Goal: Task Accomplishment & Management: Use online tool/utility

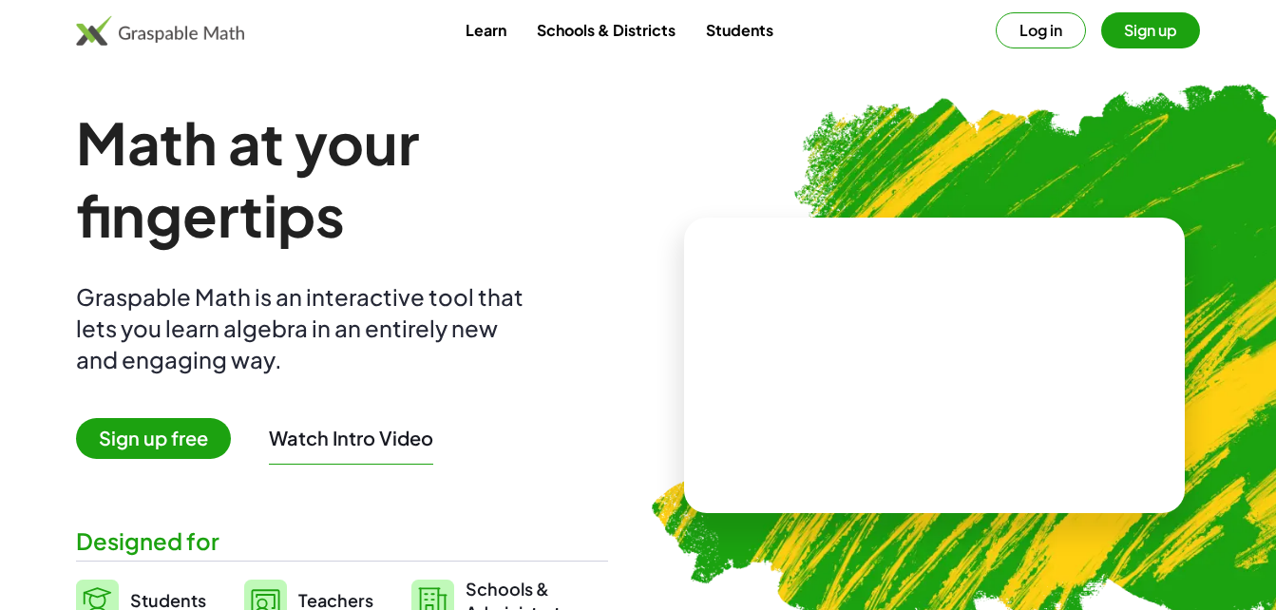
click at [176, 446] on span "Sign up free" at bounding box center [153, 438] width 155 height 41
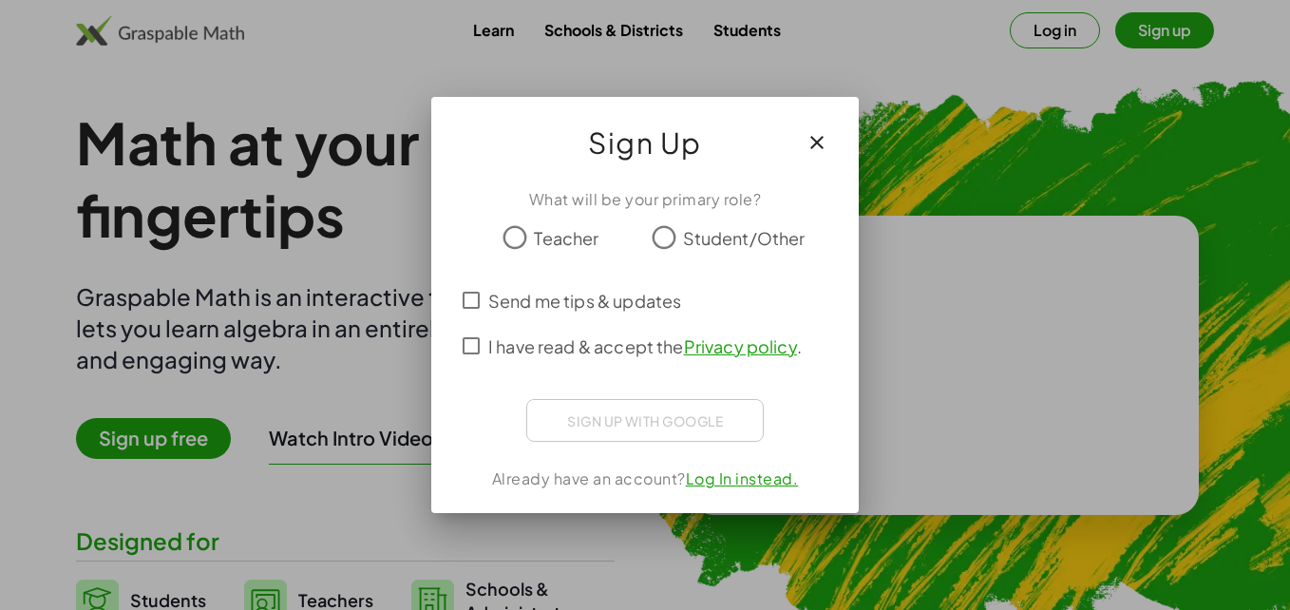
click at [542, 229] on span "Teacher" at bounding box center [566, 238] width 65 height 26
click at [819, 151] on icon "button" at bounding box center [817, 142] width 23 height 23
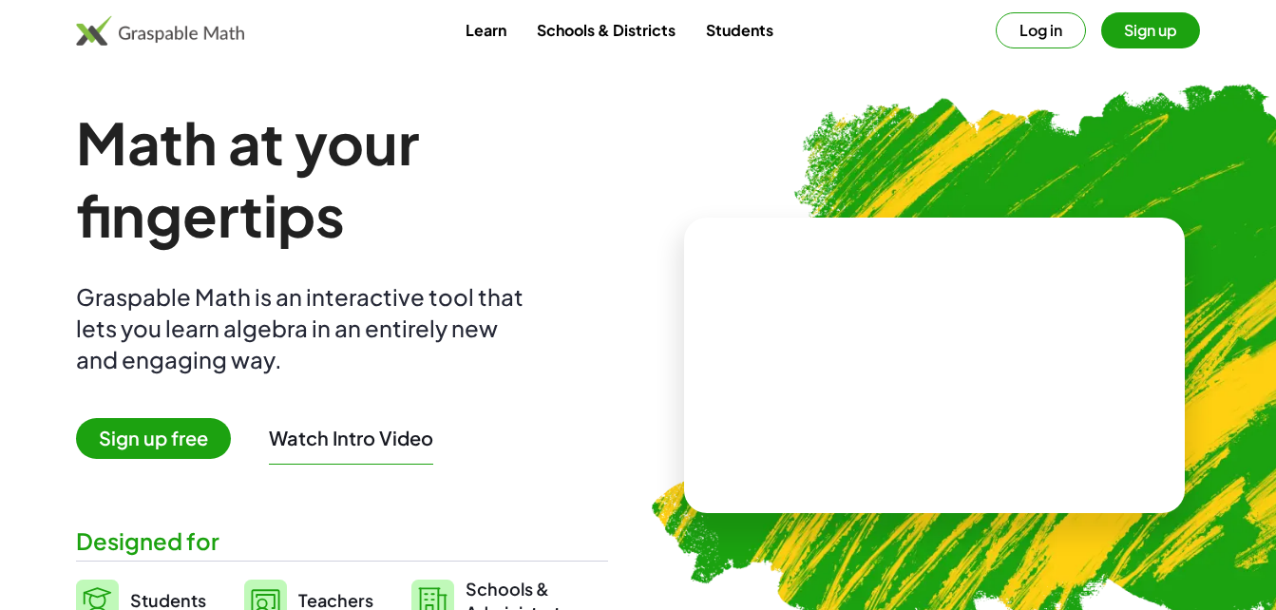
click at [1044, 30] on button "Log in" at bounding box center [1041, 30] width 90 height 36
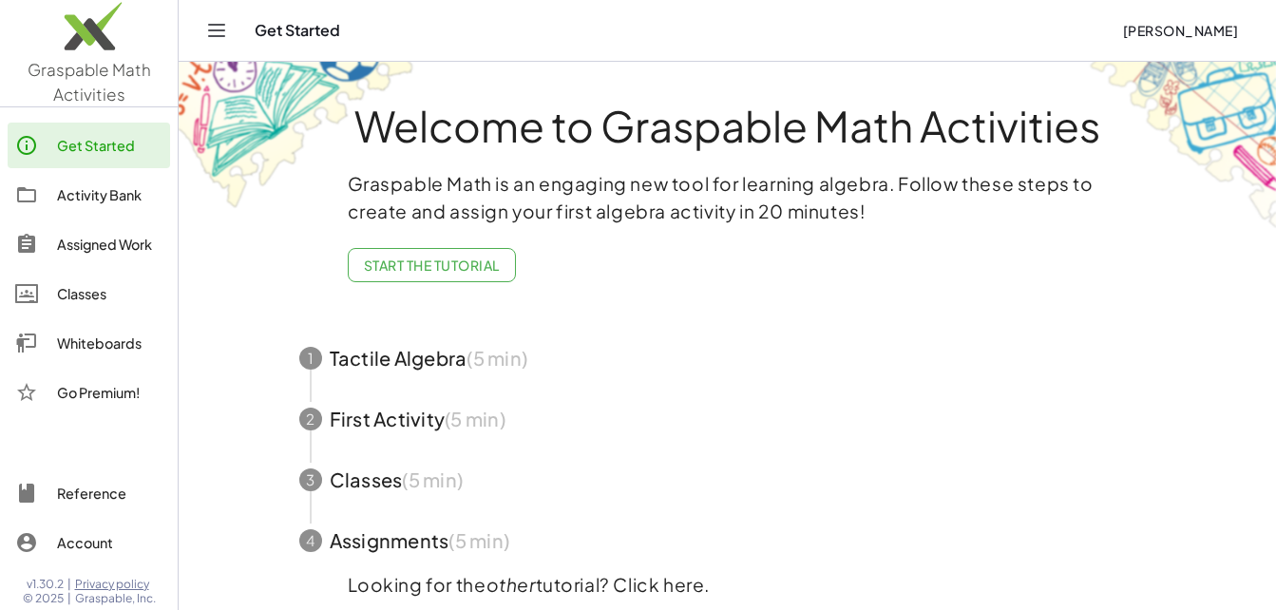
click at [76, 337] on div "Whiteboards" at bounding box center [109, 343] width 105 height 23
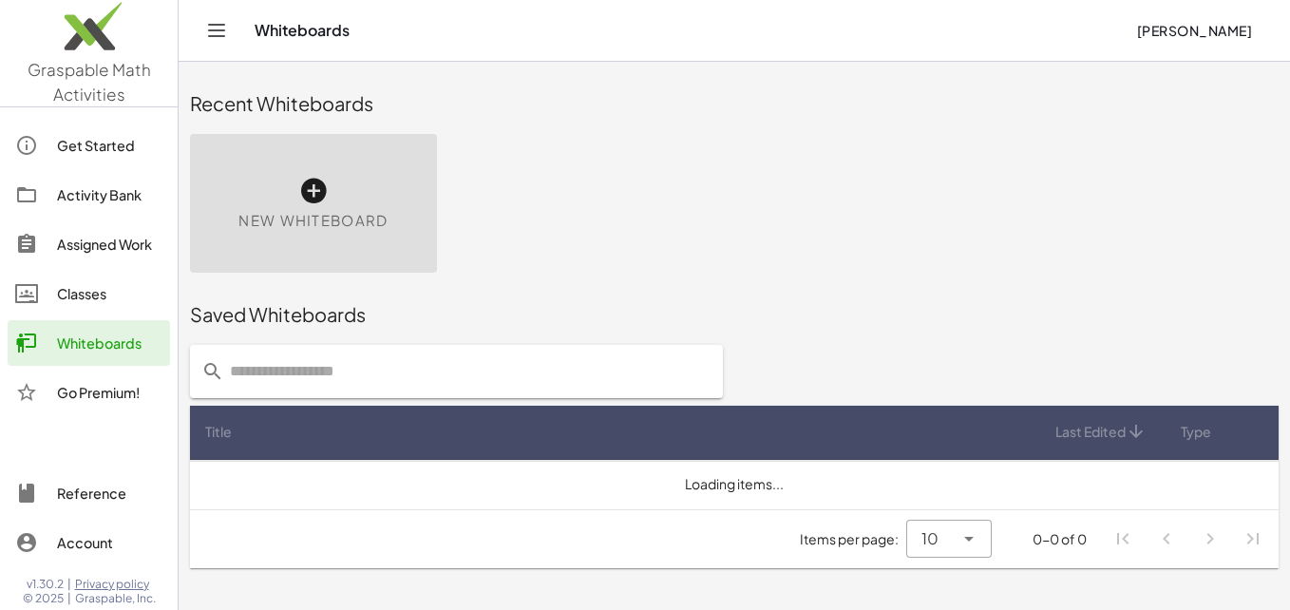
click at [299, 197] on icon at bounding box center [313, 191] width 30 height 30
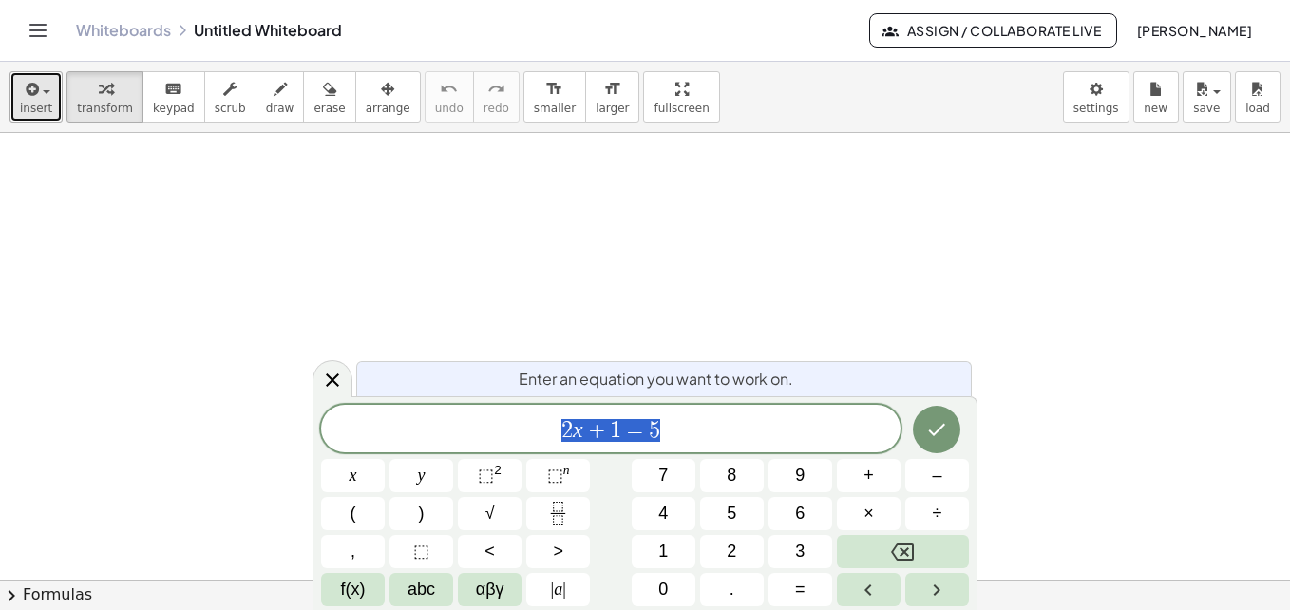
click at [46, 97] on div "button" at bounding box center [36, 88] width 32 height 23
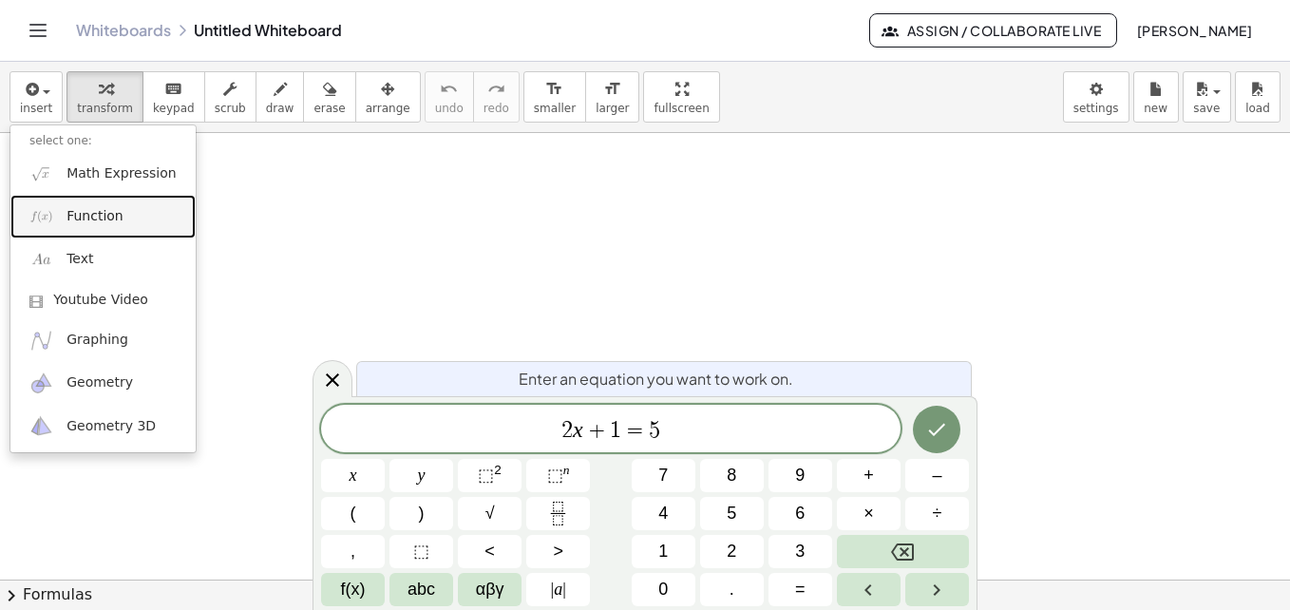
click at [72, 214] on span "Function" at bounding box center [94, 216] width 57 height 19
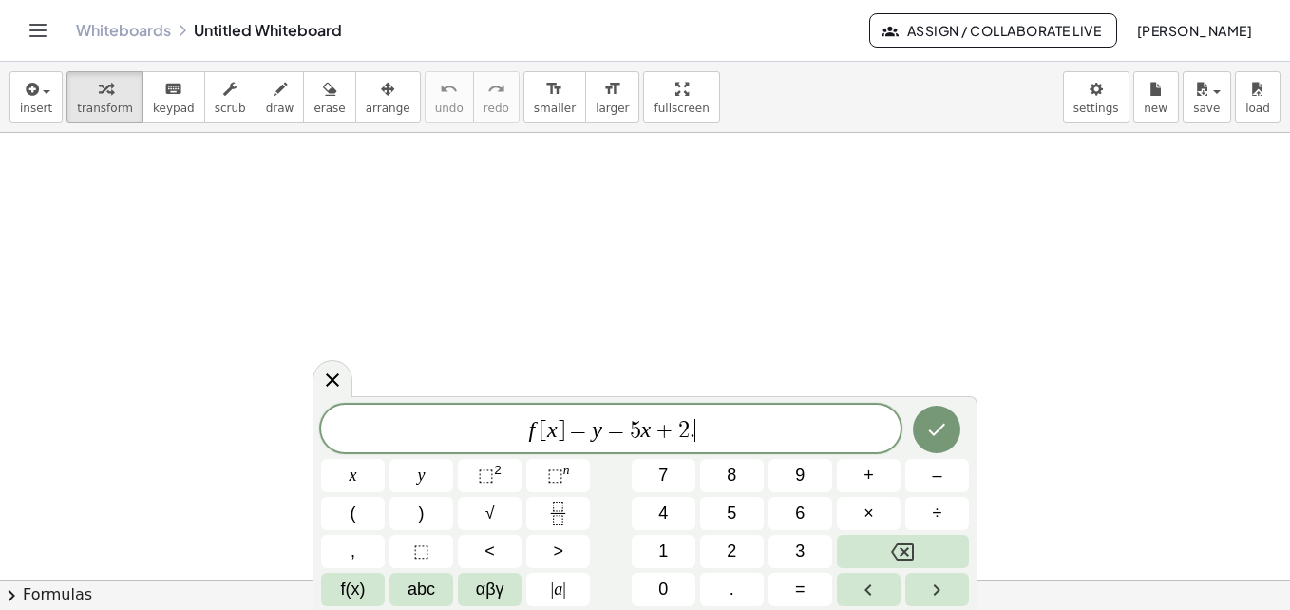
click at [633, 433] on span "5" at bounding box center [635, 430] width 11 height 23
click at [938, 431] on icon "Done" at bounding box center [937, 430] width 17 height 12
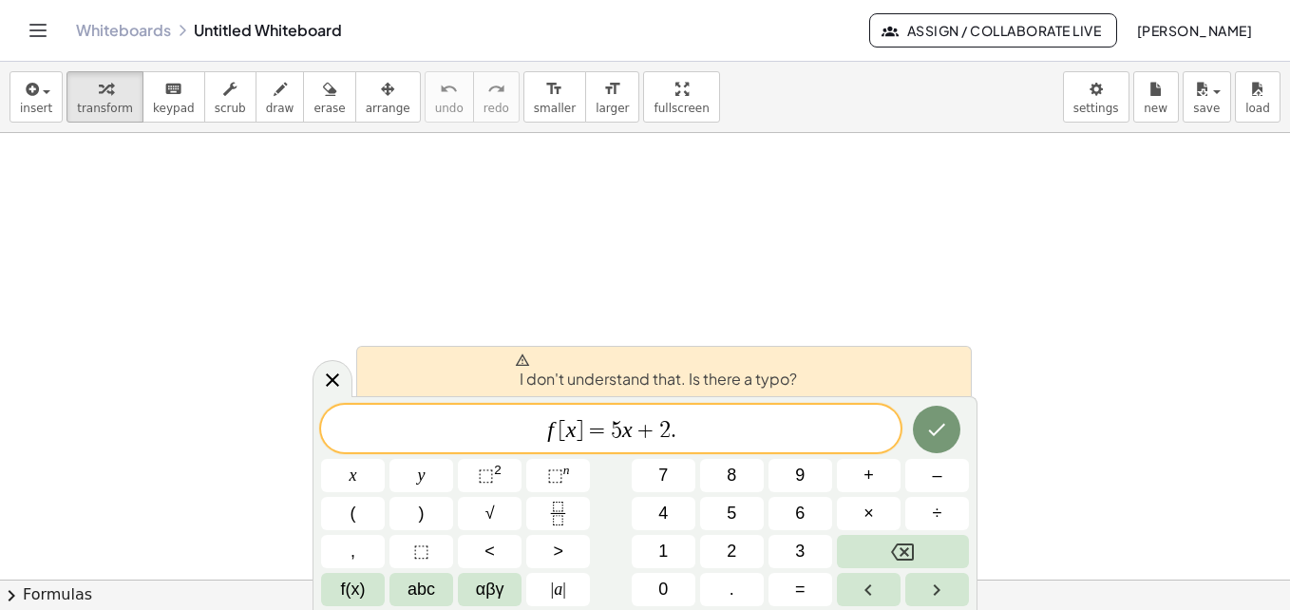
click at [711, 431] on span "f [ x ] = ​ 5 x + 2 ." at bounding box center [610, 430] width 579 height 27
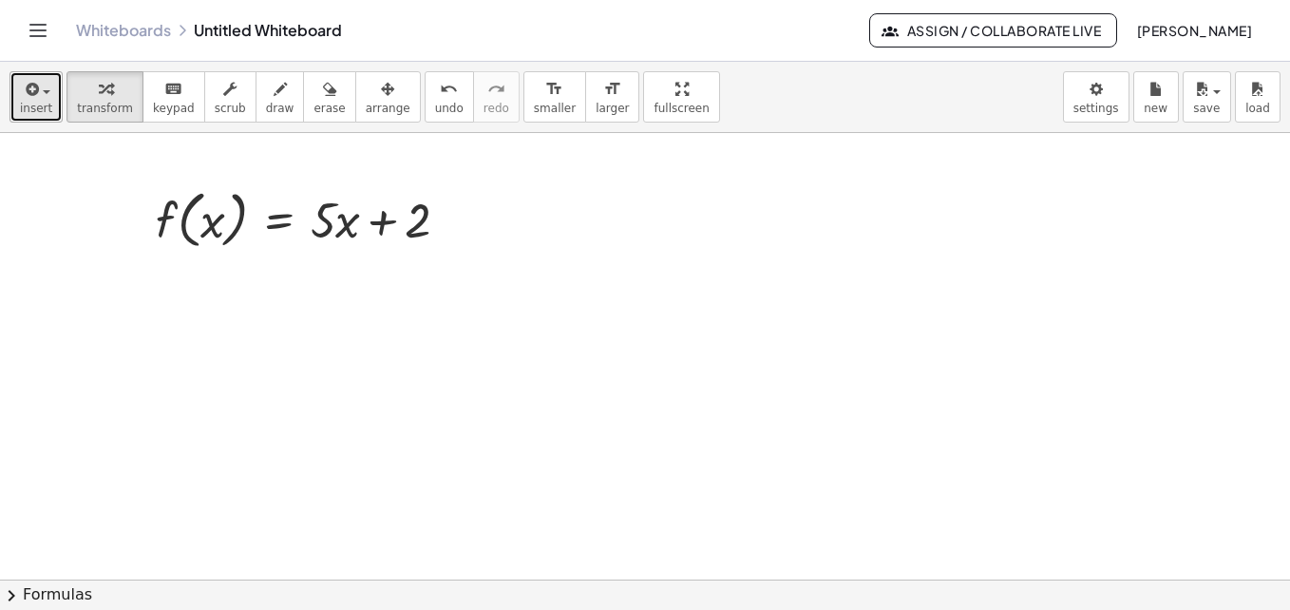
click at [45, 96] on div "button" at bounding box center [36, 88] width 32 height 23
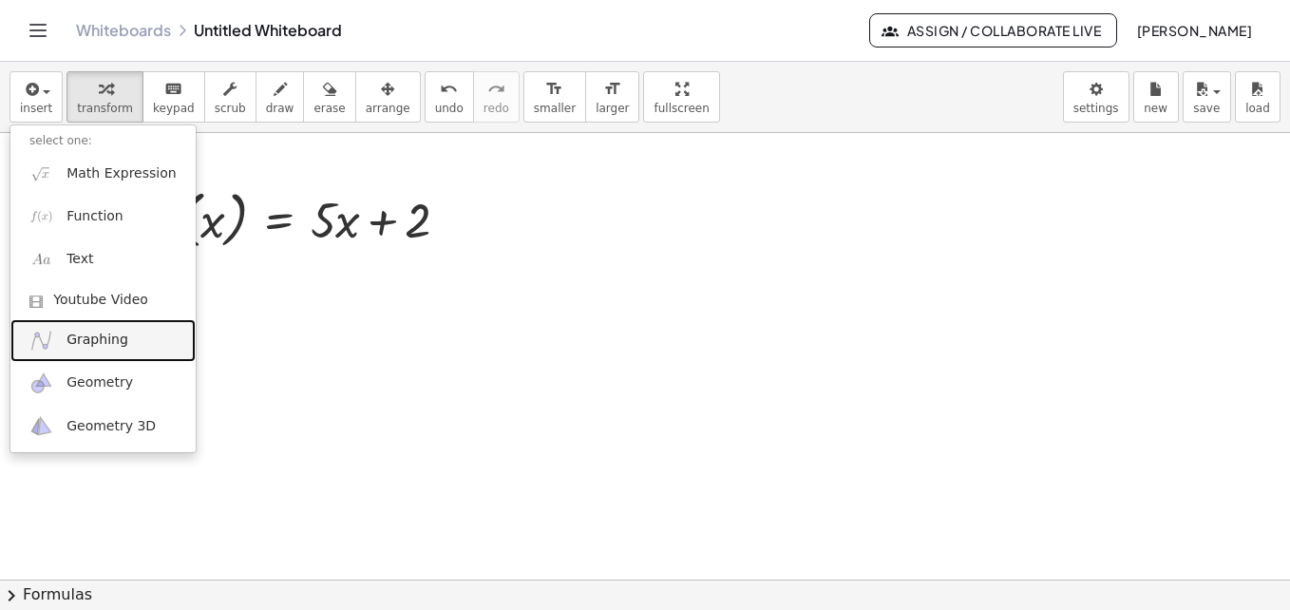
click at [74, 343] on span "Graphing" at bounding box center [97, 340] width 62 height 19
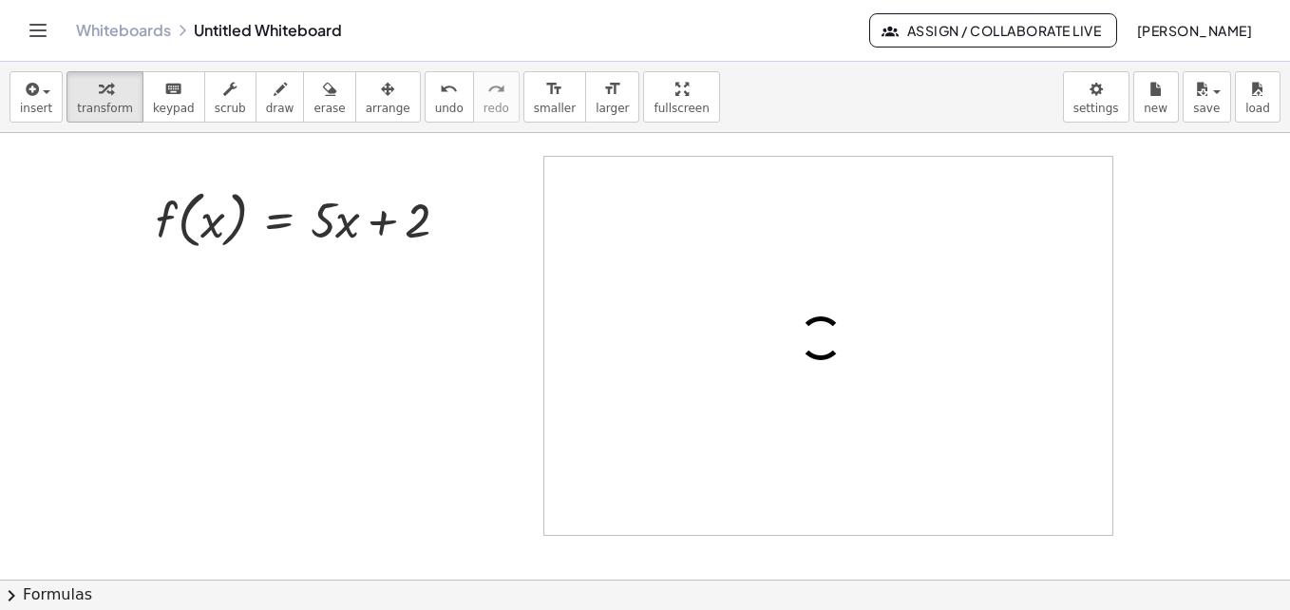
click at [709, 330] on div at bounding box center [828, 346] width 568 height 378
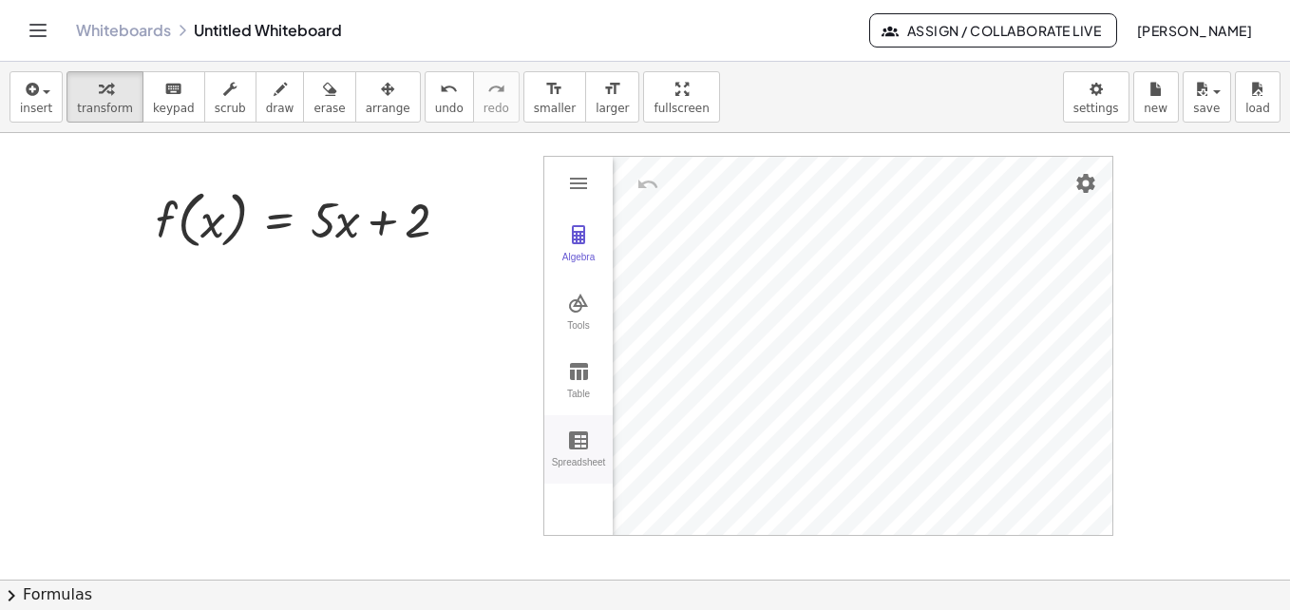
click at [578, 438] on img "Graphing Calculator" at bounding box center [578, 439] width 23 height 23
click at [585, 376] on img "Graphing Calculator" at bounding box center [578, 371] width 23 height 23
click at [579, 442] on img "Graphing Calculator" at bounding box center [578, 439] width 23 height 23
drag, startPoint x: 718, startPoint y: 357, endPoint x: 889, endPoint y: 349, distance: 171.2
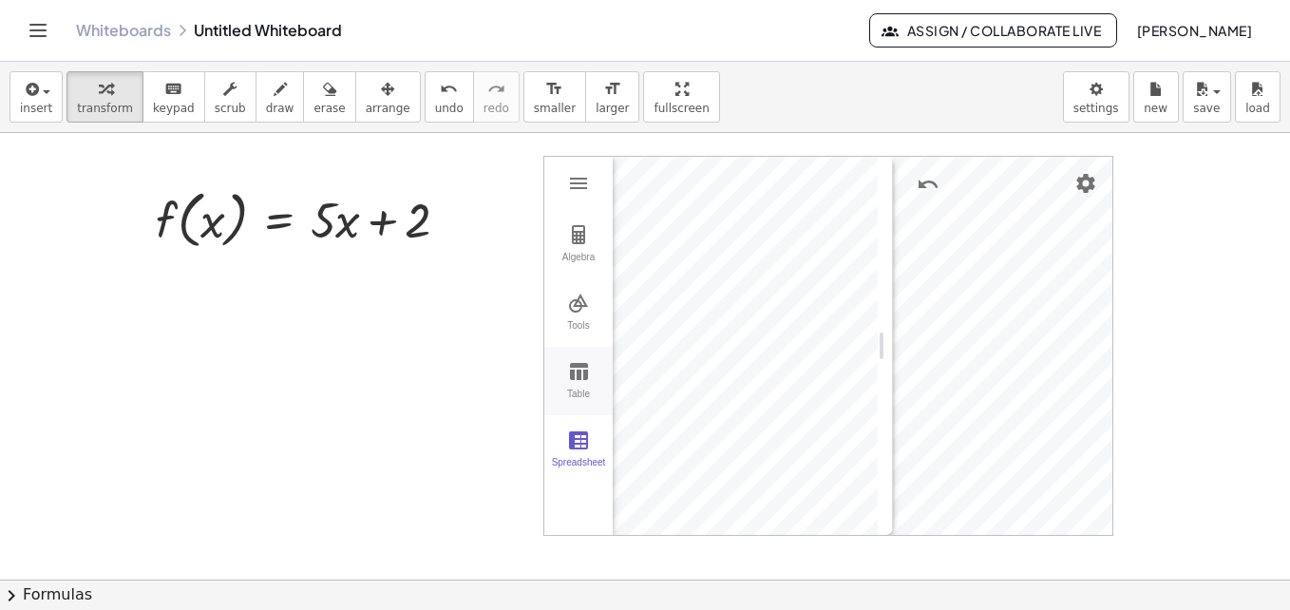
click at [569, 391] on div "Table" at bounding box center [578, 402] width 61 height 27
click at [711, 187] on img "Graphing Calculator" at bounding box center [710, 183] width 23 height 23
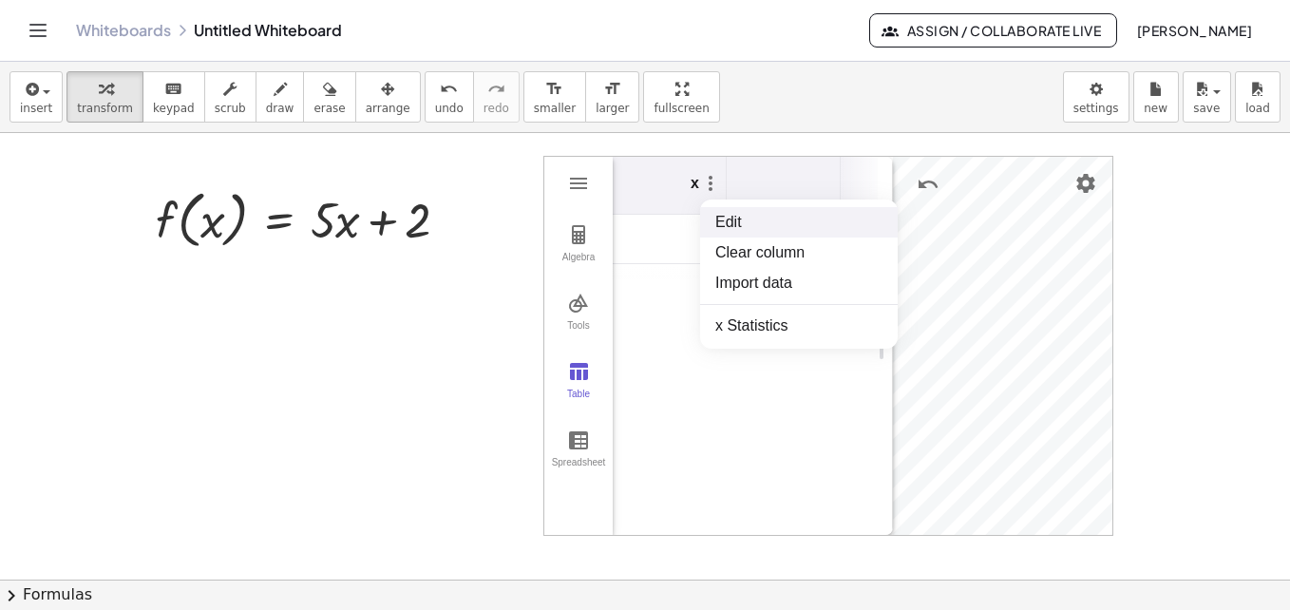
click at [736, 219] on li "Edit" at bounding box center [799, 222] width 198 height 30
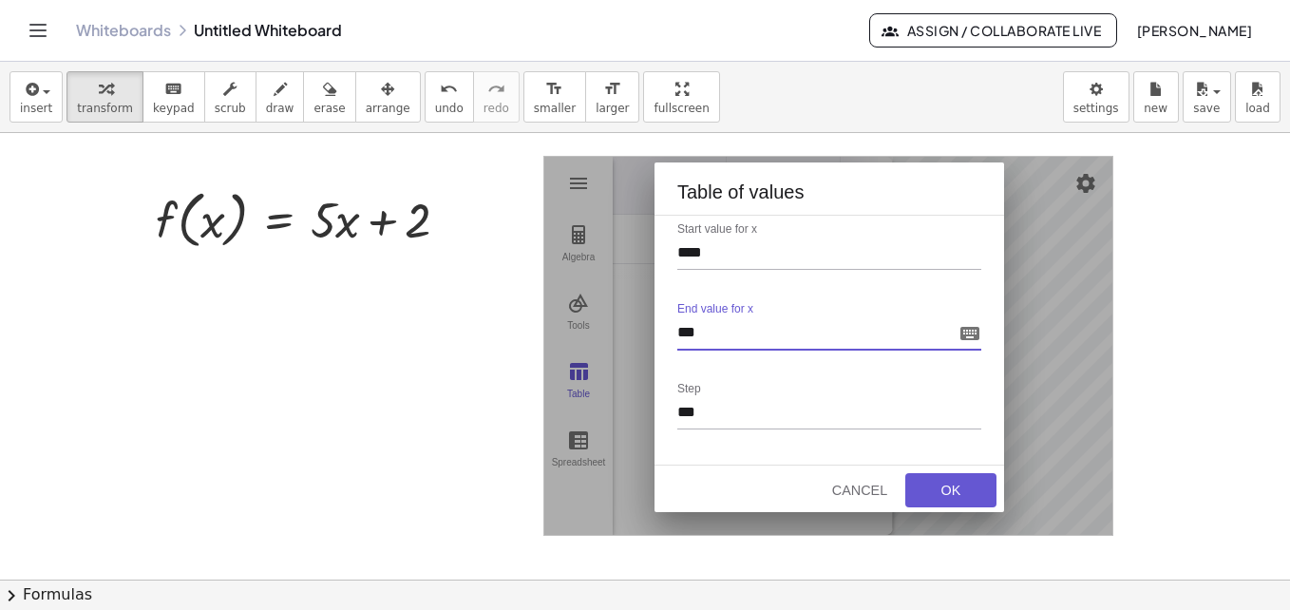
click at [704, 334] on input "***" at bounding box center [814, 335] width 274 height 27
drag, startPoint x: 704, startPoint y: 260, endPoint x: 639, endPoint y: 253, distance: 65.0
click at [639, 253] on div "Algebra Tools Table Spreadsheet GeoGebra Graphing Calculator Basic Tools Move P…" at bounding box center [828, 346] width 570 height 380
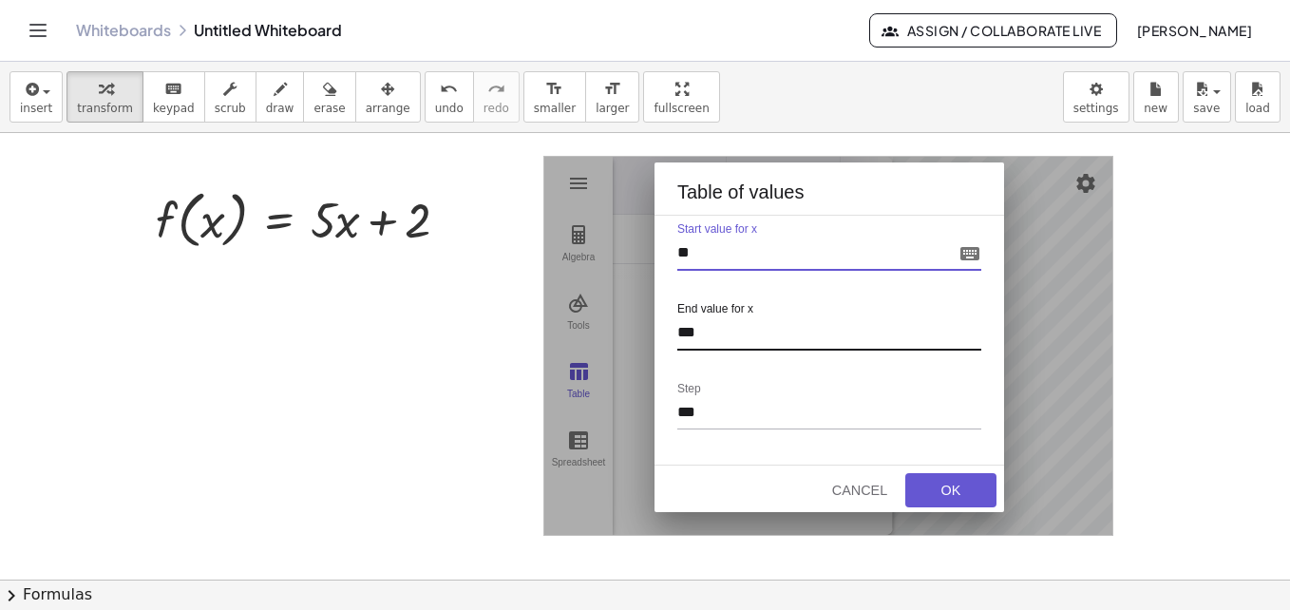
type input "**"
drag, startPoint x: 726, startPoint y: 332, endPoint x: 604, endPoint y: 334, distance: 121.6
click at [604, 334] on div "Algebra Tools Table Spreadsheet GeoGebra Graphing Calculator Basic Tools Move P…" at bounding box center [828, 346] width 570 height 380
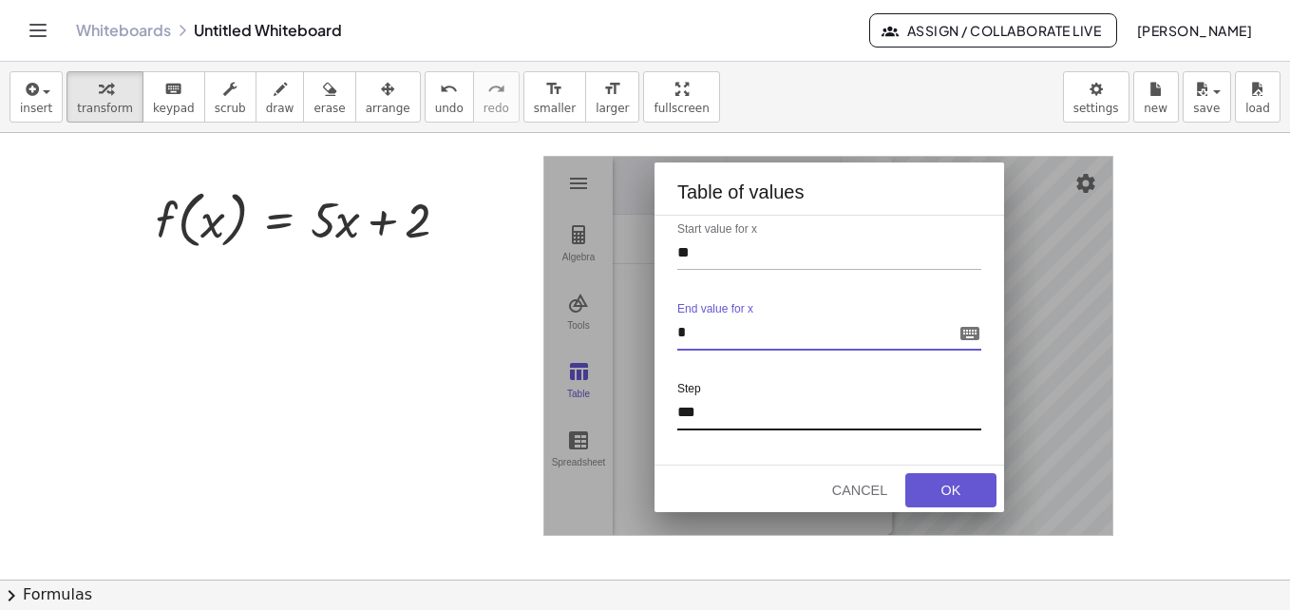
type input "*"
drag, startPoint x: 696, startPoint y: 405, endPoint x: 613, endPoint y: 416, distance: 84.4
click at [613, 416] on div "Algebra Tools Table Spreadsheet GeoGebra Graphing Calculator Basic Tools Move P…" at bounding box center [828, 346] width 570 height 380
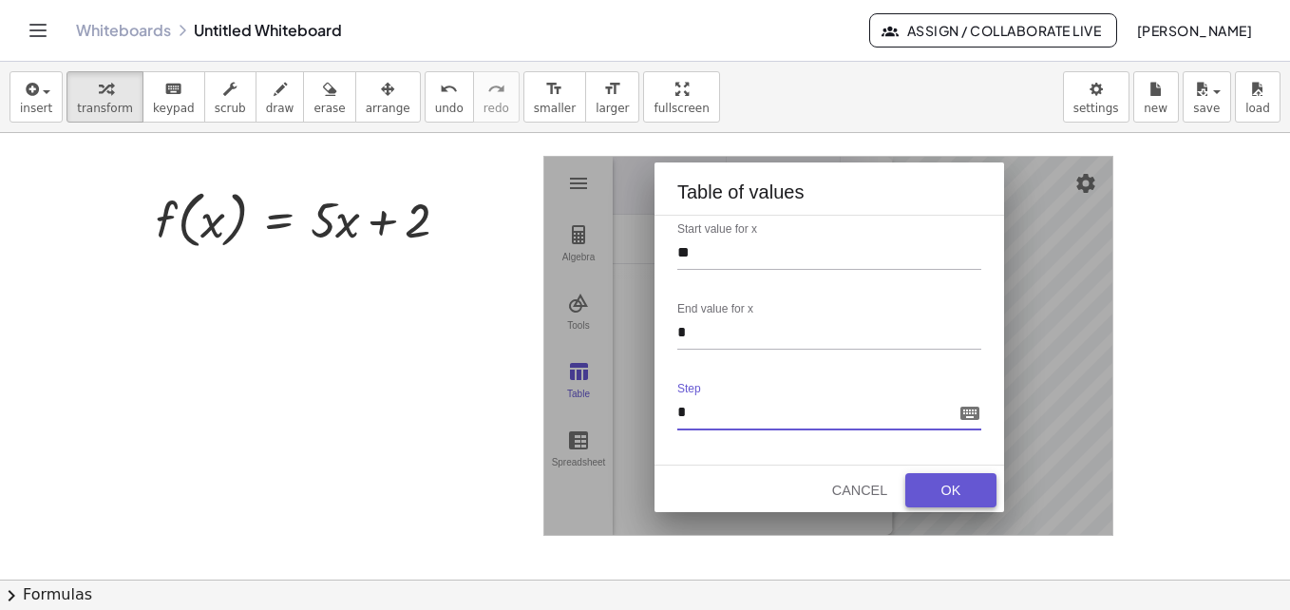
type input "*"
click at [978, 475] on button "OK" at bounding box center [950, 490] width 91 height 34
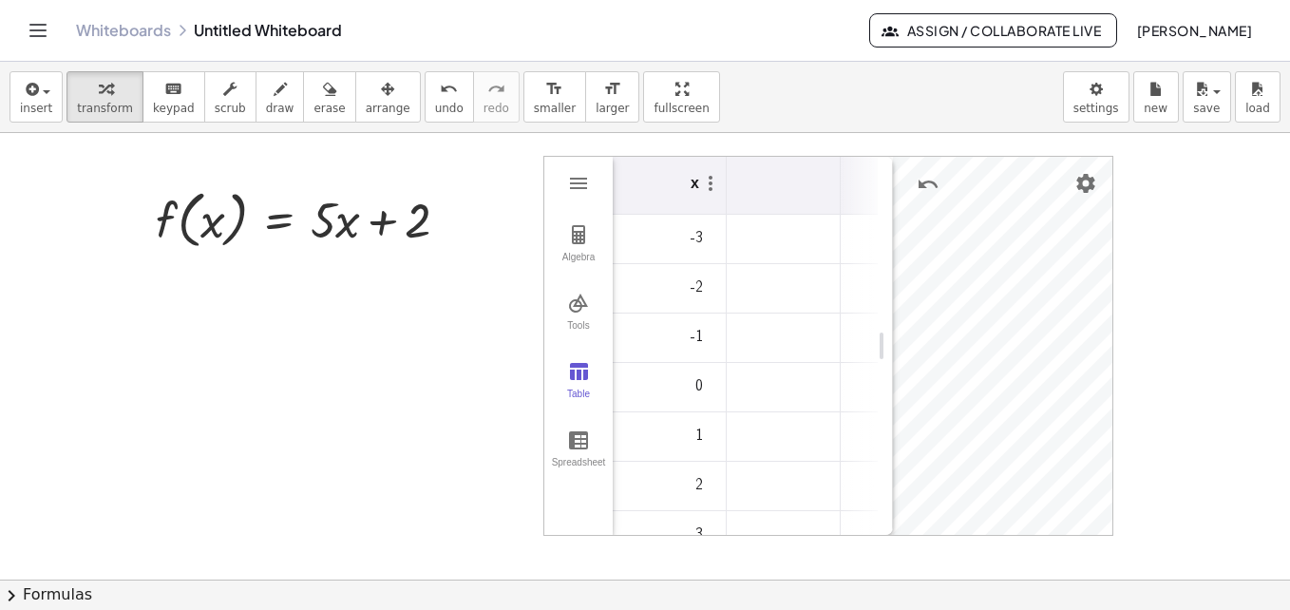
click at [763, 193] on th "Graphing Calculator" at bounding box center [784, 186] width 114 height 58
drag, startPoint x: 881, startPoint y: 346, endPoint x: 982, endPoint y: 361, distance: 102.8
click at [762, 188] on th "Graphing Calculator" at bounding box center [784, 186] width 114 height 58
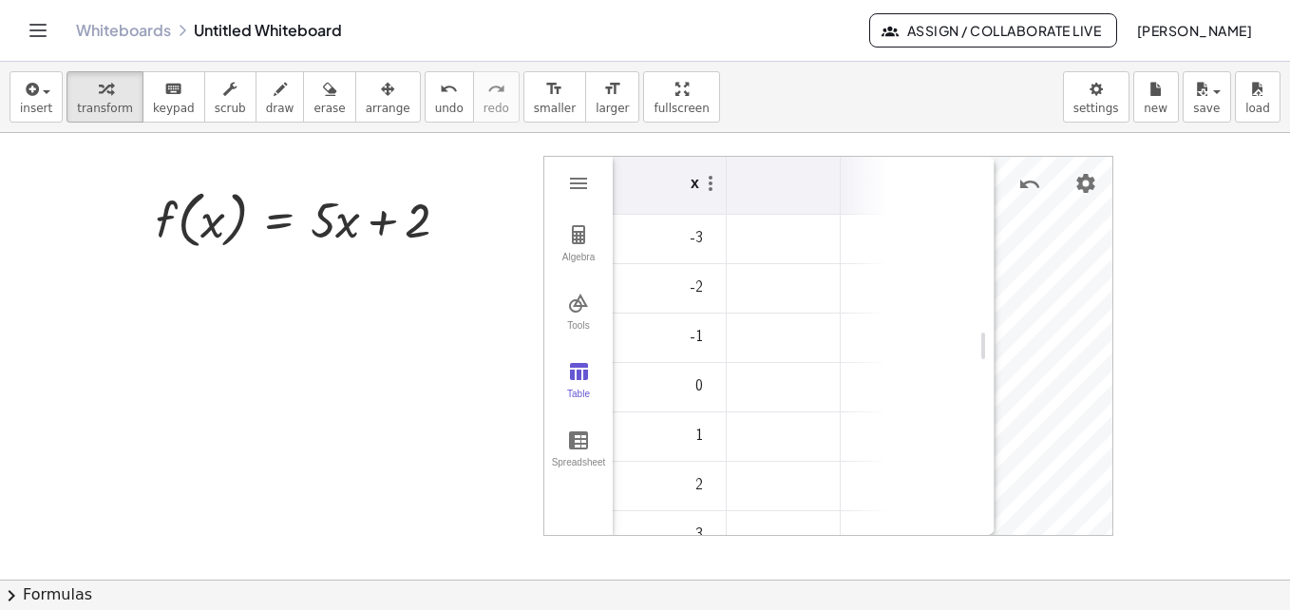
click at [762, 188] on th "Graphing Calculator" at bounding box center [784, 186] width 114 height 58
click at [758, 240] on td "Graphing Calculator" at bounding box center [784, 239] width 114 height 49
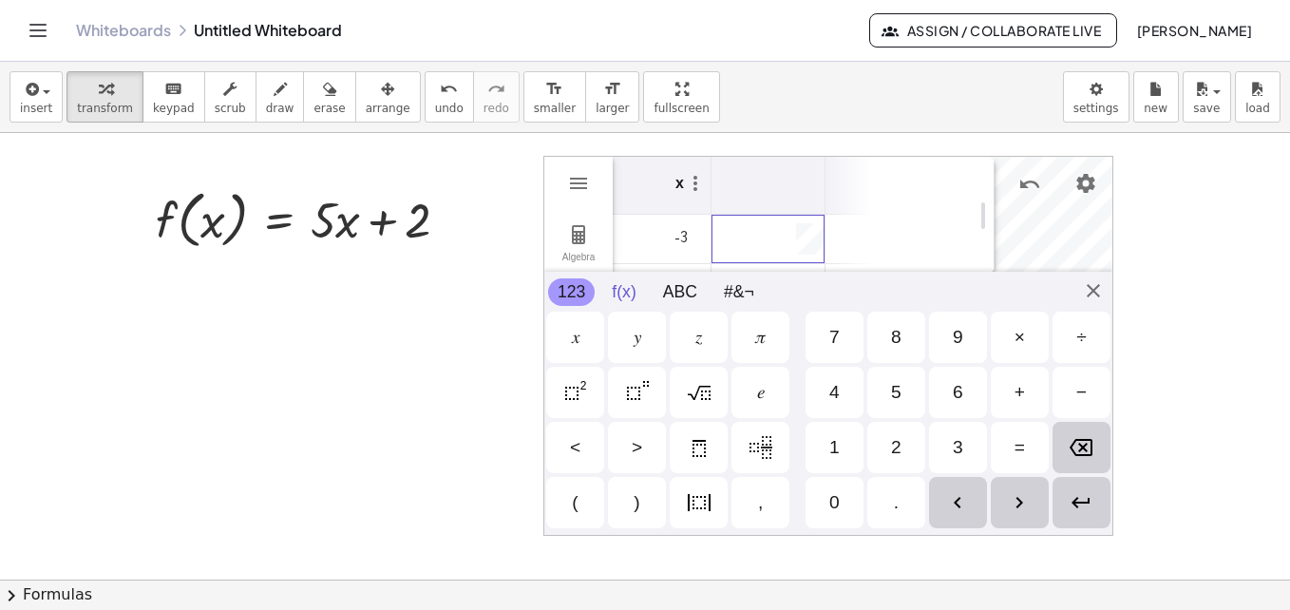
click at [616, 295] on button "f(x)" at bounding box center [623, 292] width 43 height 28
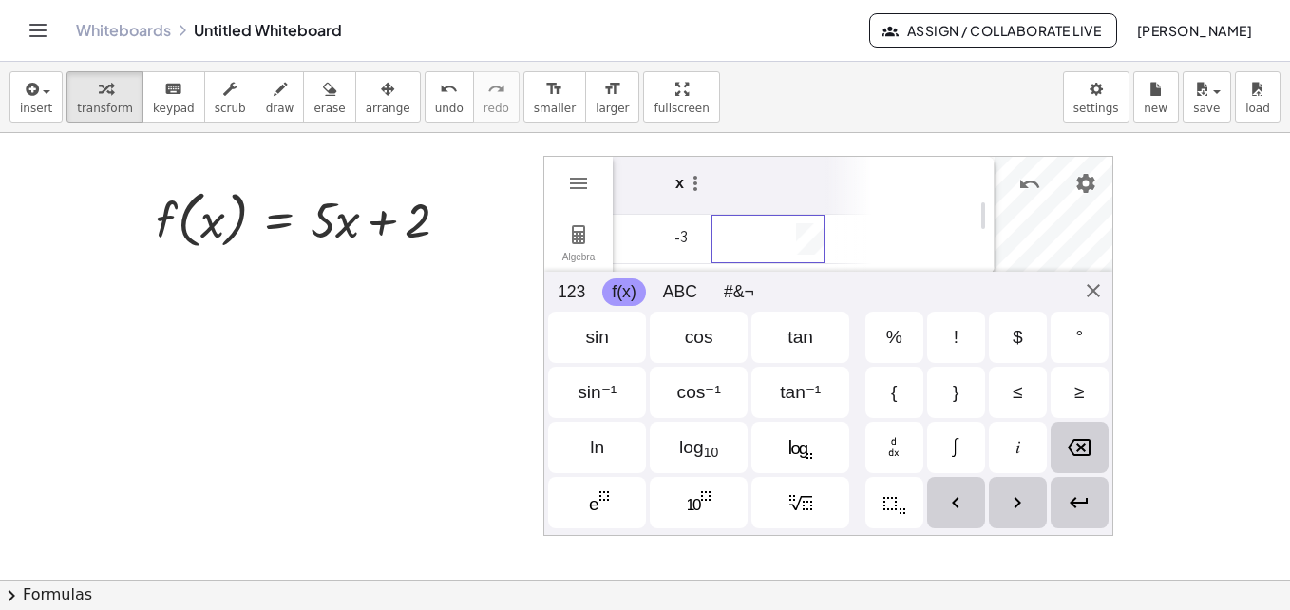
click at [757, 246] on td "Graphing Calculator" at bounding box center [768, 239] width 114 height 49
click at [715, 159] on th "y 1" at bounding box center [768, 186] width 114 height 58
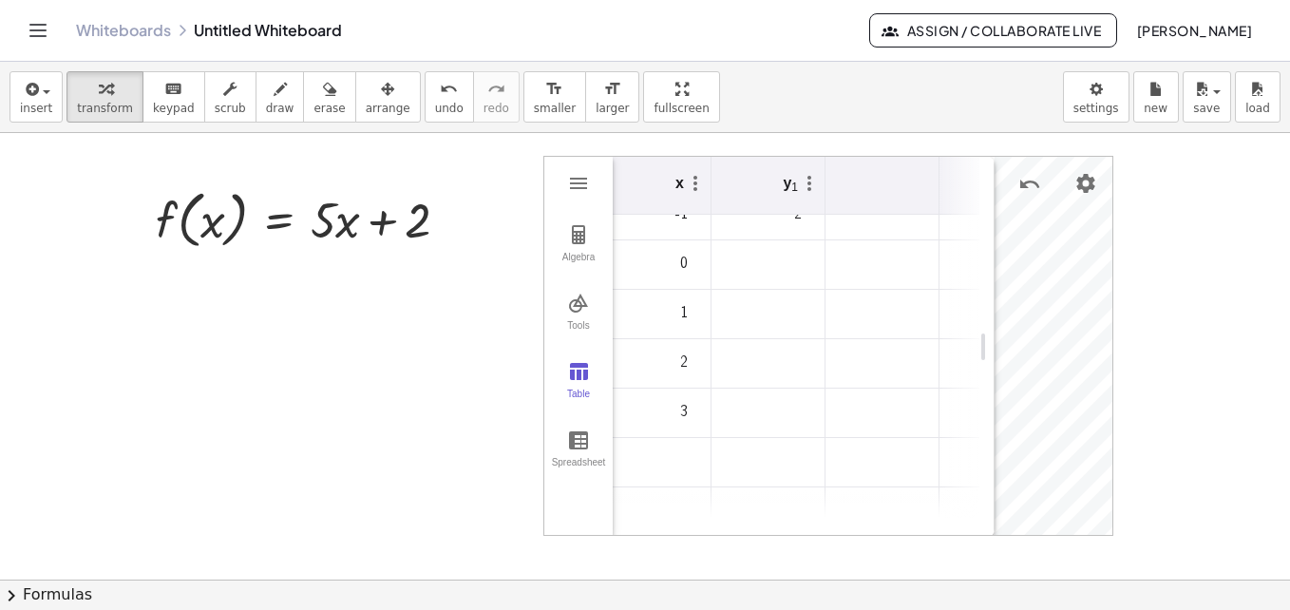
click at [758, 371] on td "Graphing Calculator" at bounding box center [768, 363] width 114 height 49
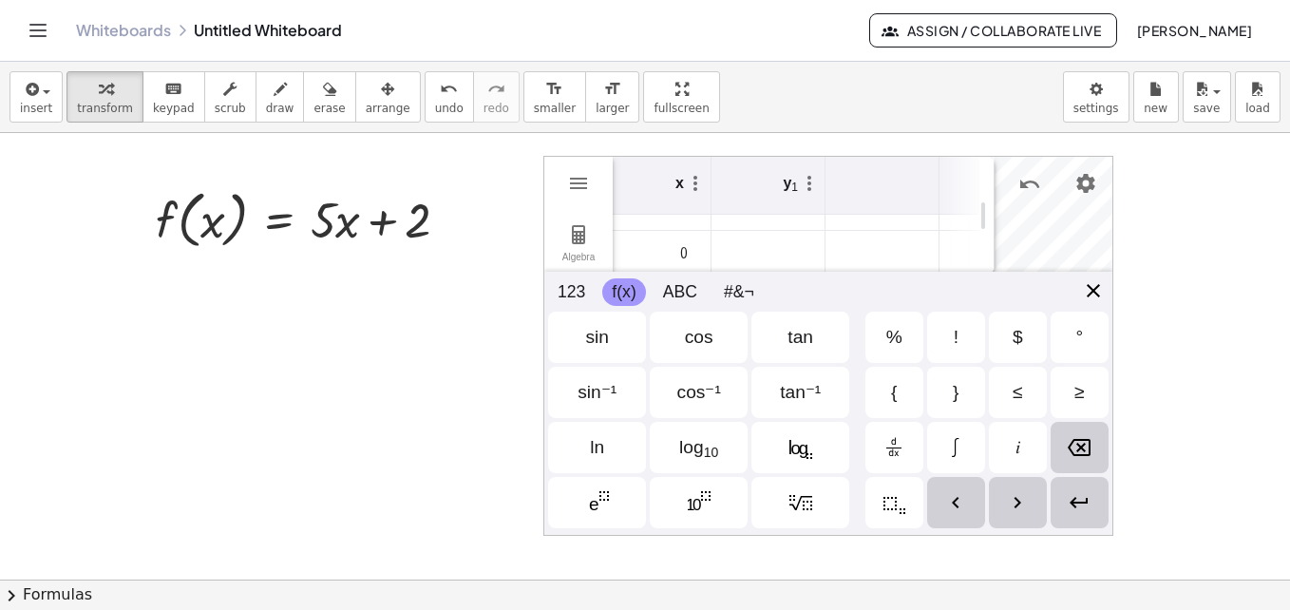
click at [1084, 296] on div "Algebra Tools Table Spreadsheet GeoGebra Graphing Calculator Basic Tools Move P…" at bounding box center [828, 346] width 570 height 380
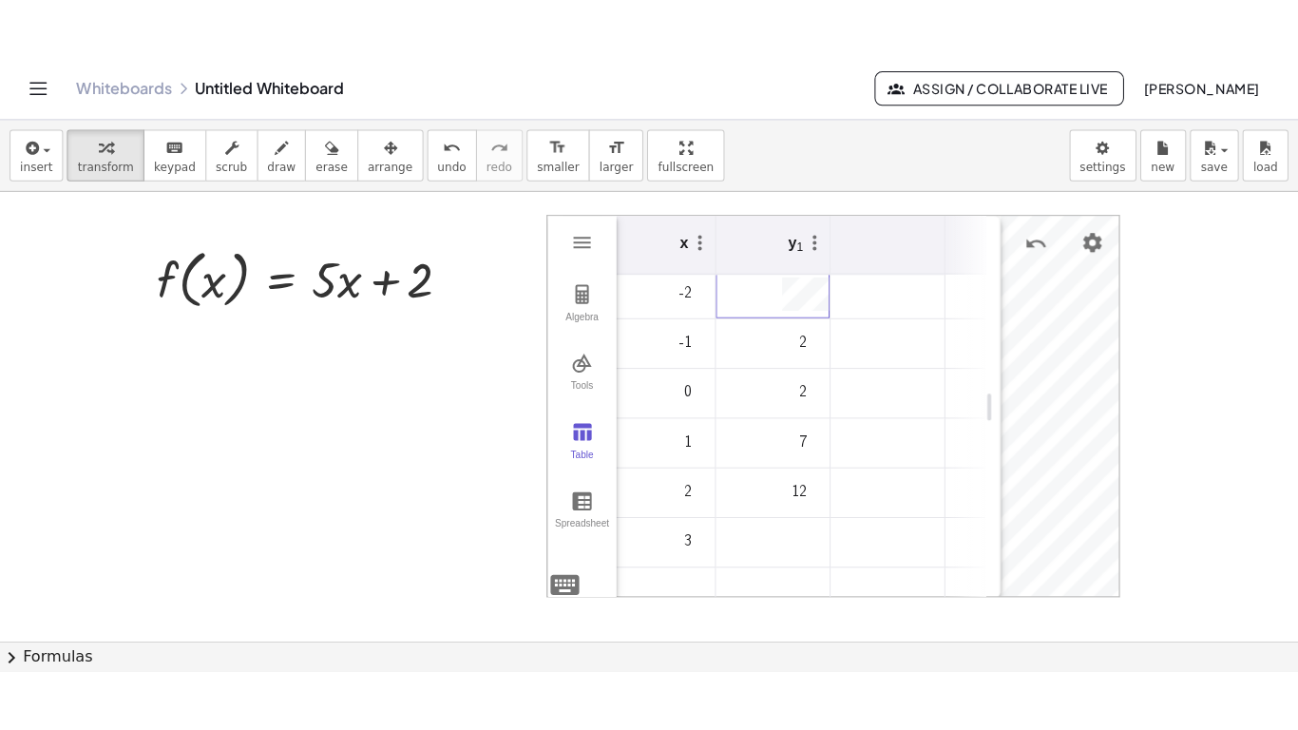
scroll to position [5, 0]
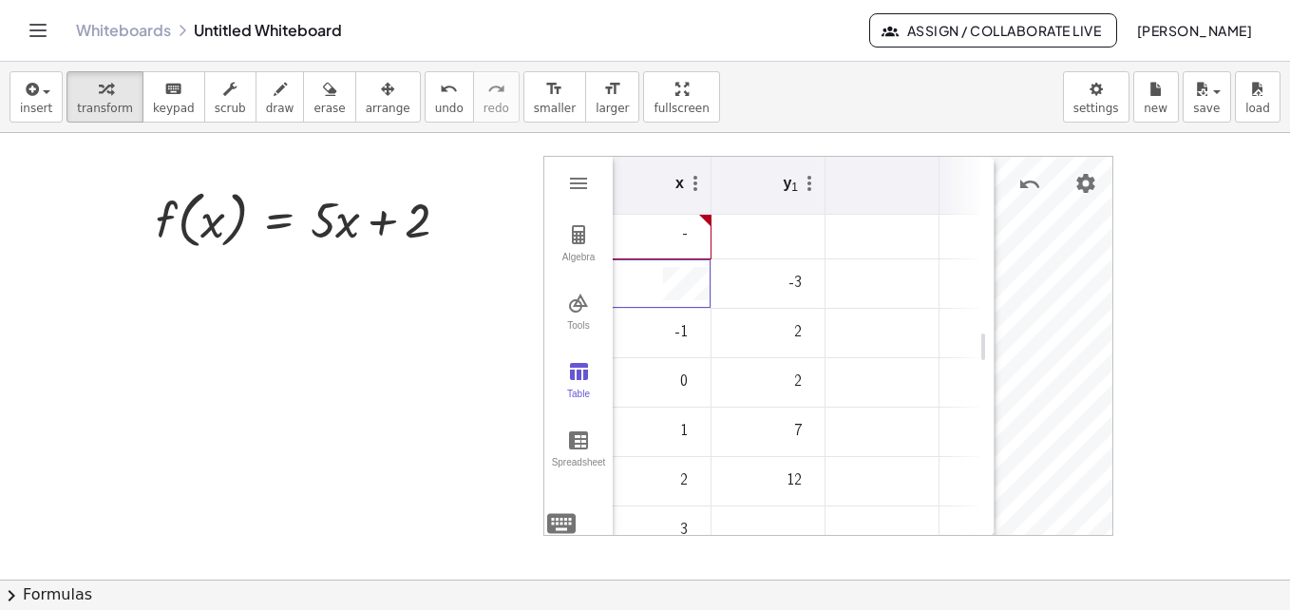
click at [674, 272] on td "-2" at bounding box center [654, 283] width 114 height 49
click at [701, 228] on td "-" at bounding box center [654, 234] width 114 height 49
click at [693, 182] on img "Graphing Calculator" at bounding box center [695, 183] width 23 height 23
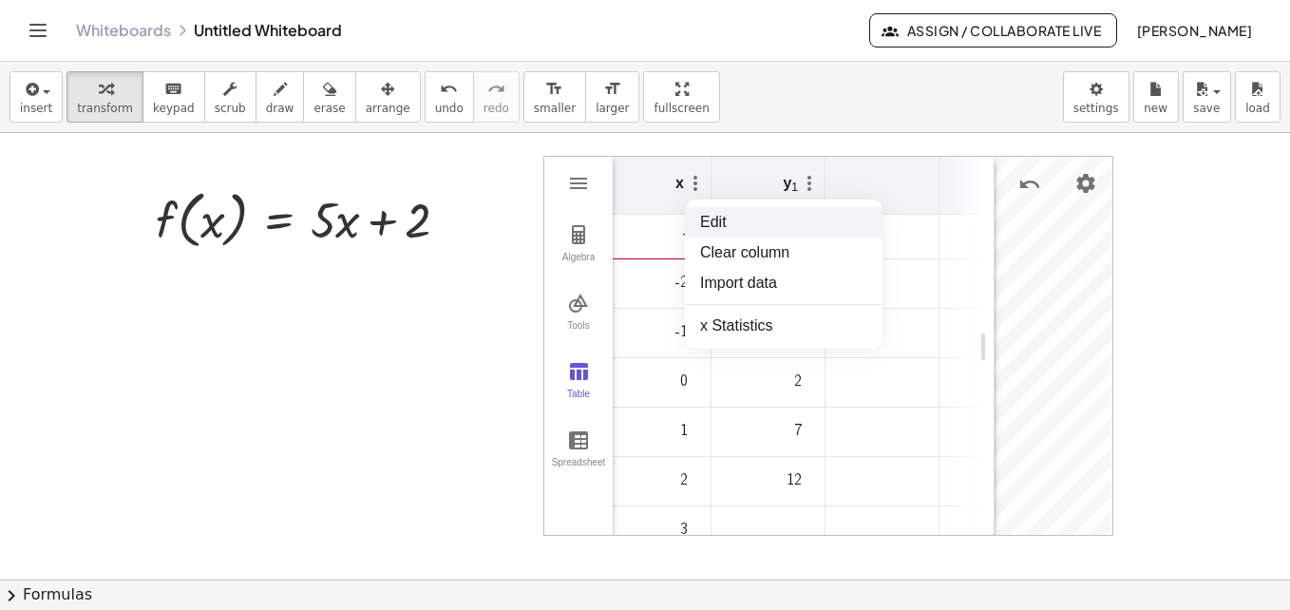
click at [759, 217] on li "Edit" at bounding box center [784, 222] width 198 height 30
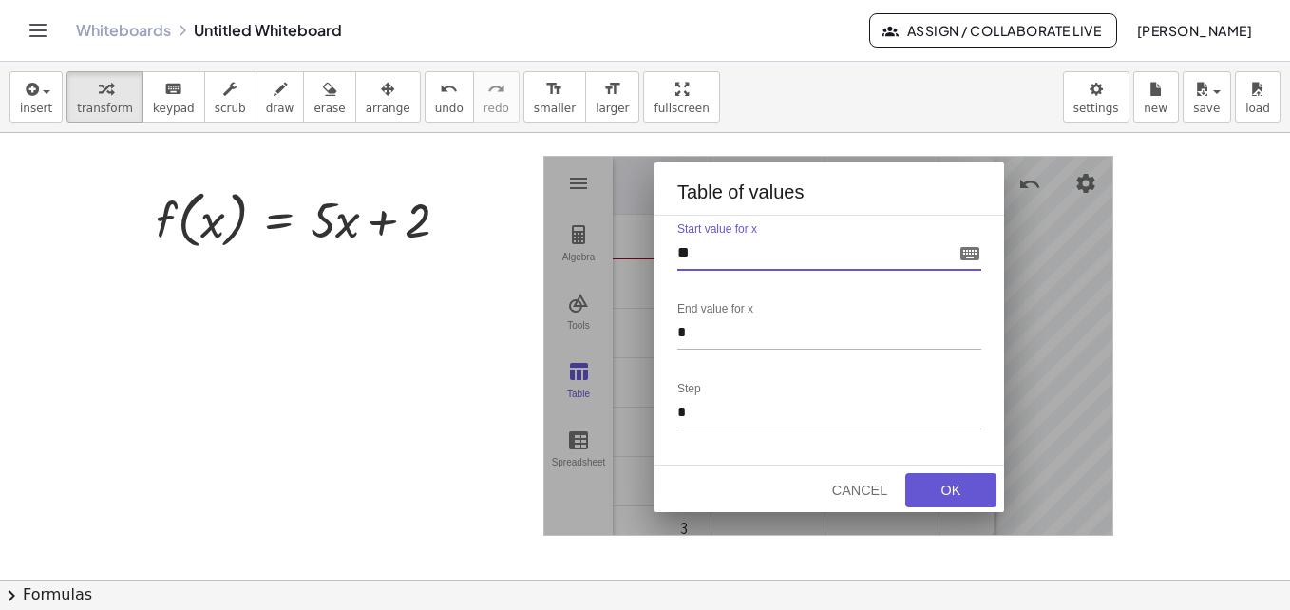
drag, startPoint x: 701, startPoint y: 248, endPoint x: 626, endPoint y: 254, distance: 75.3
click at [626, 254] on div "Algebra Tools Table Spreadsheet GeoGebra Graphing Calculator Basic Tools Move P…" at bounding box center [828, 346] width 570 height 380
type input "**"
drag, startPoint x: 700, startPoint y: 326, endPoint x: 662, endPoint y: 331, distance: 38.3
click at [662, 331] on div "Start value for x ** End value for x * Step *" at bounding box center [829, 340] width 350 height 251
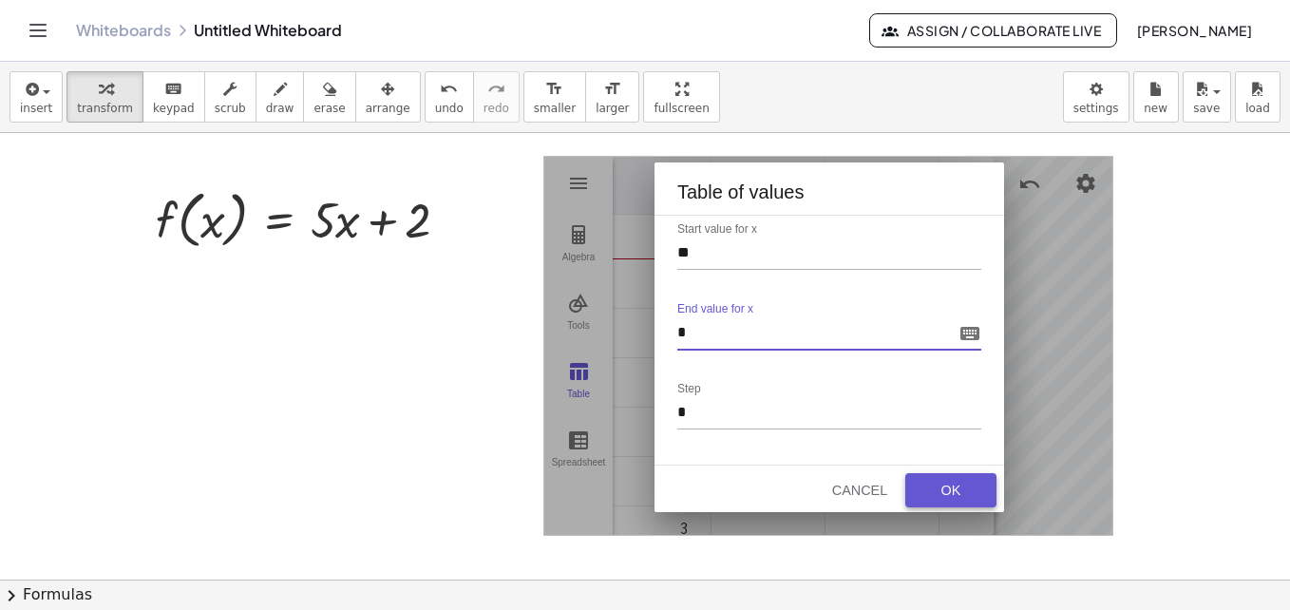
type input "*"
click at [962, 484] on div "OK" at bounding box center [950, 490] width 61 height 15
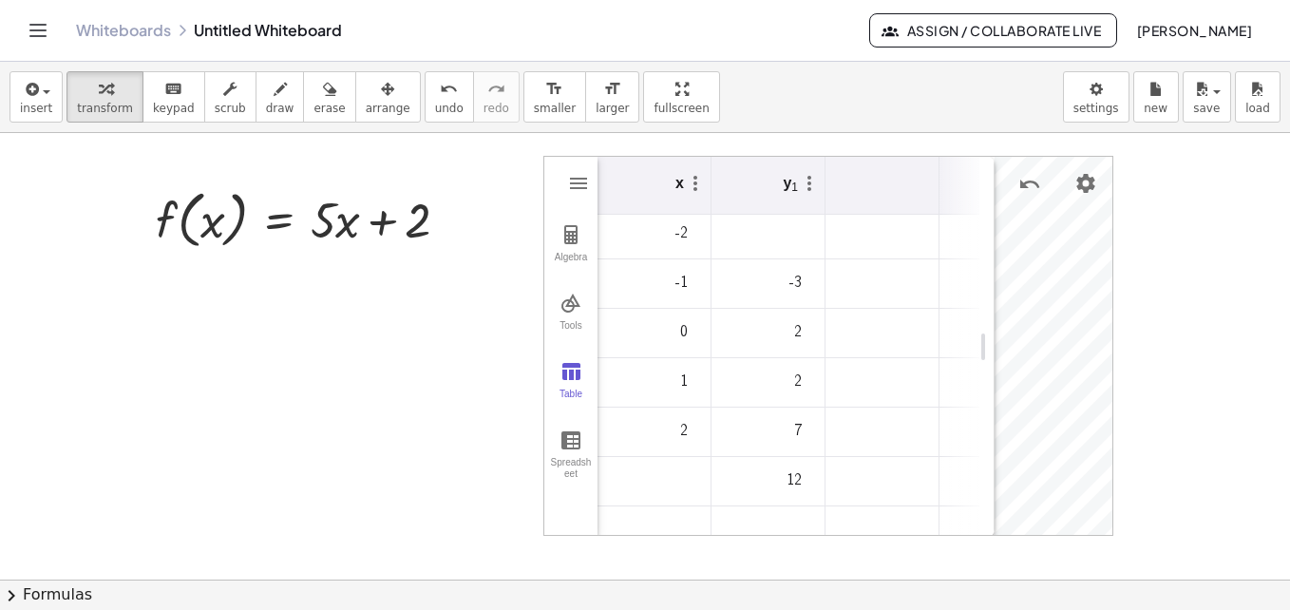
click at [757, 235] on td "Graphing Calculator" at bounding box center [768, 234] width 114 height 49
click at [582, 387] on button "Table" at bounding box center [570, 381] width 53 height 68
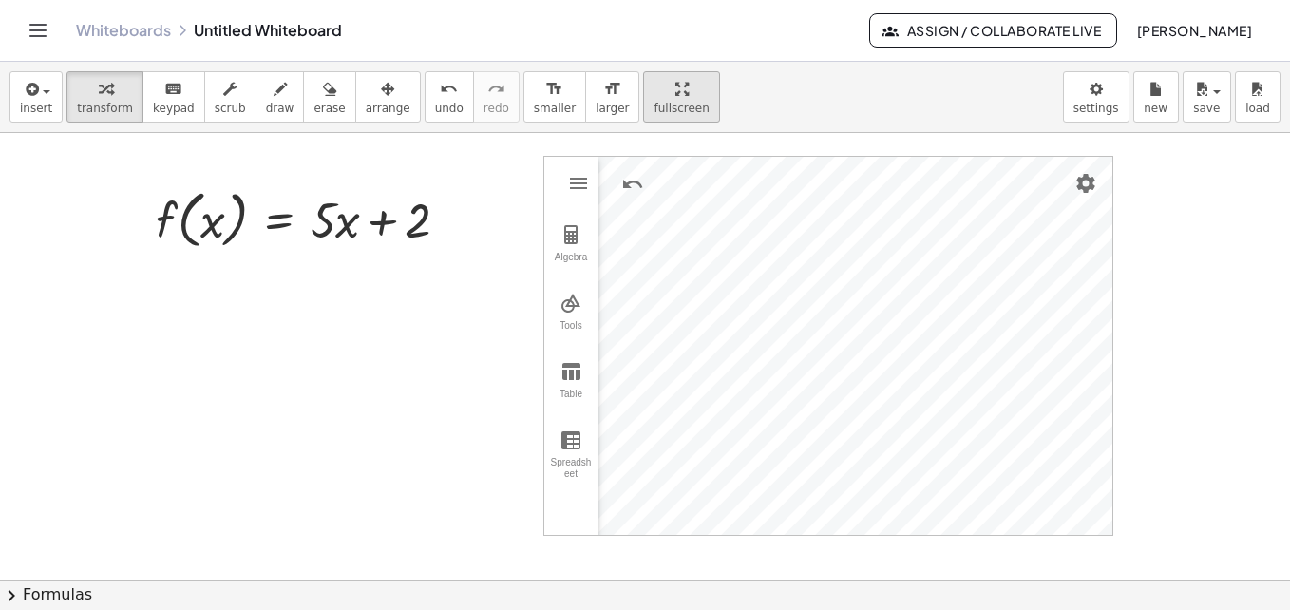
click at [644, 167] on div "insert select one: Math Expression Function Text Youtube Video Graphing Geometr…" at bounding box center [645, 336] width 1290 height 548
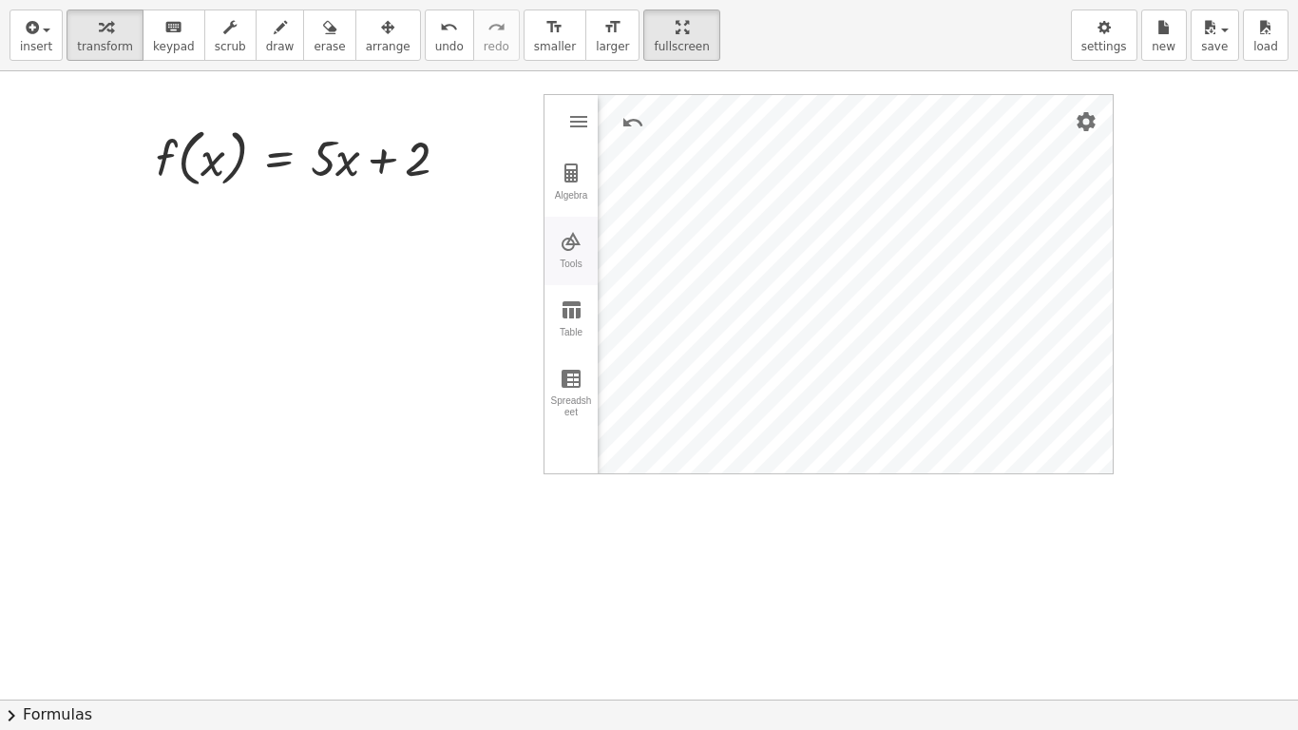
click at [568, 236] on img "Graphing Calculator" at bounding box center [570, 241] width 23 height 23
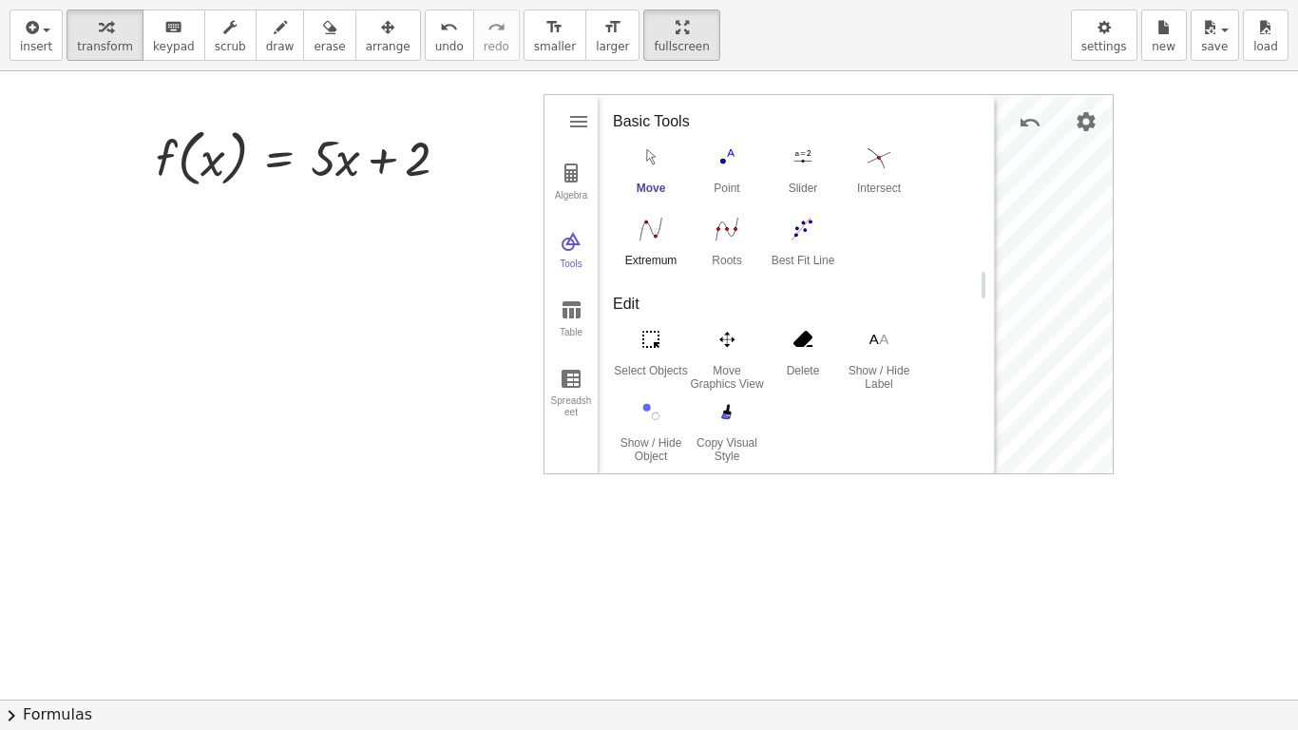
click at [661, 237] on img "Extremum. Select a function" at bounding box center [651, 229] width 76 height 30
click at [738, 243] on img "Roots. Select a function" at bounding box center [727, 229] width 76 height 30
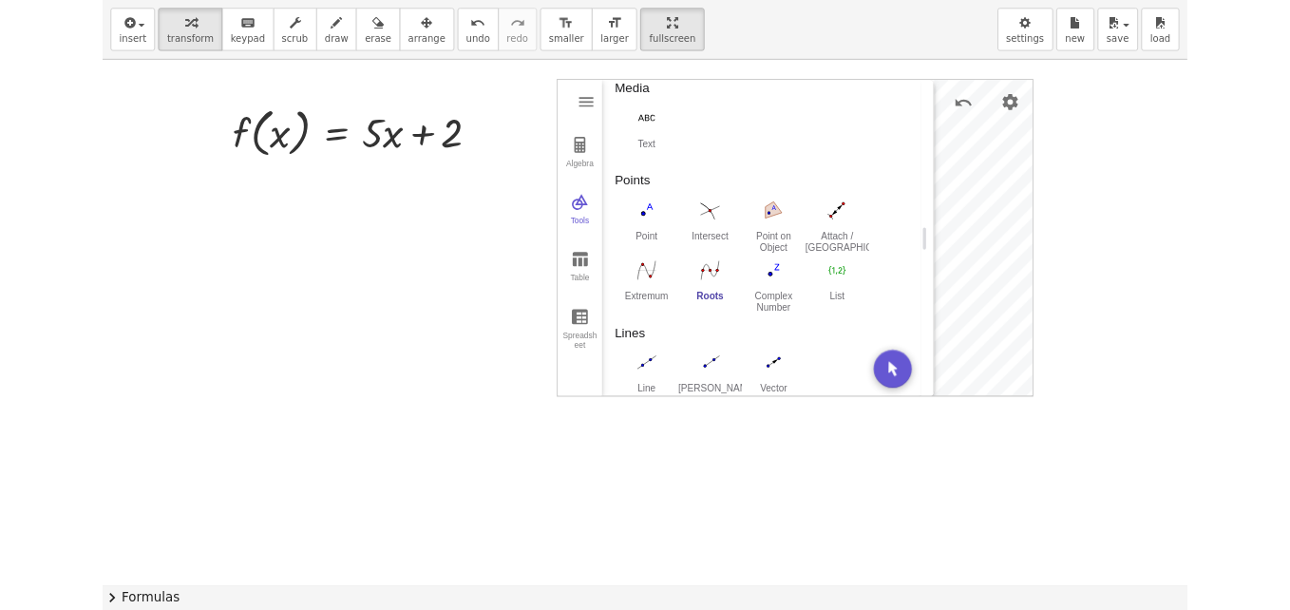
scroll to position [394, 0]
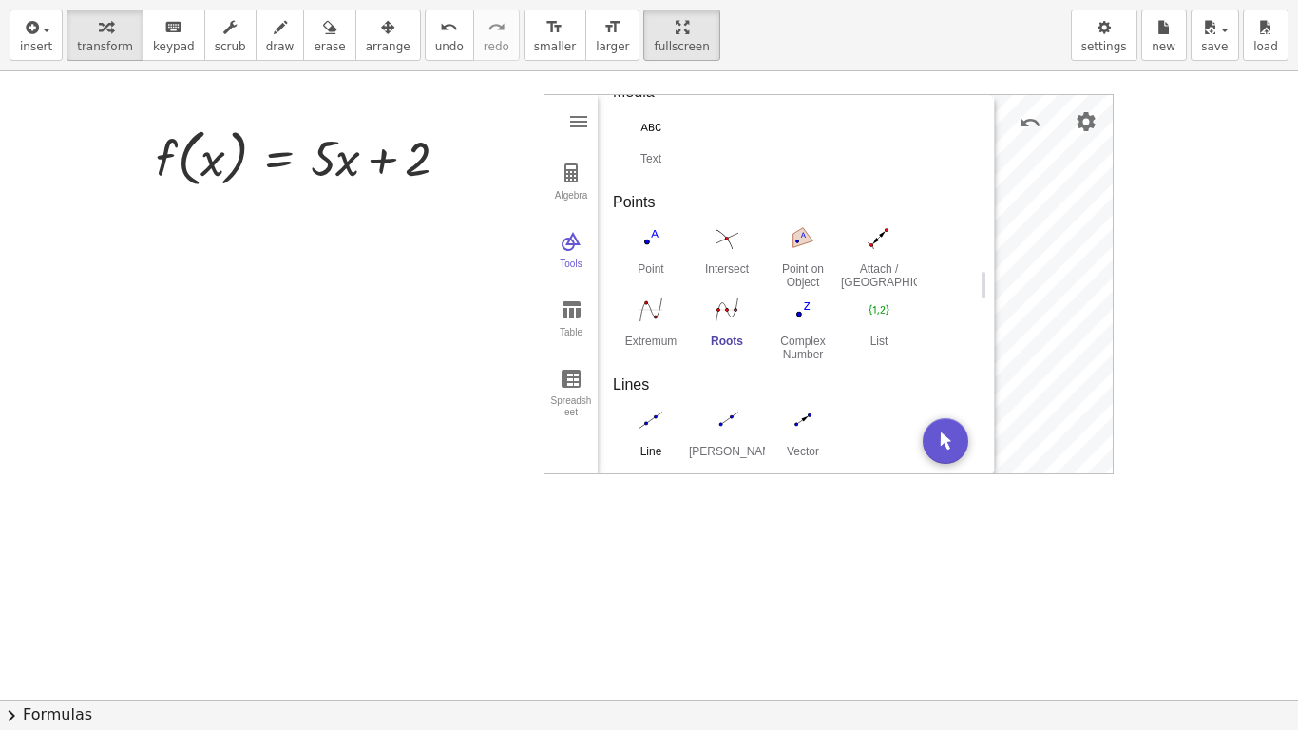
click at [654, 422] on img "Line. Select two points or positions" at bounding box center [651, 420] width 76 height 30
click at [572, 305] on img "Graphing Calculator" at bounding box center [570, 309] width 23 height 23
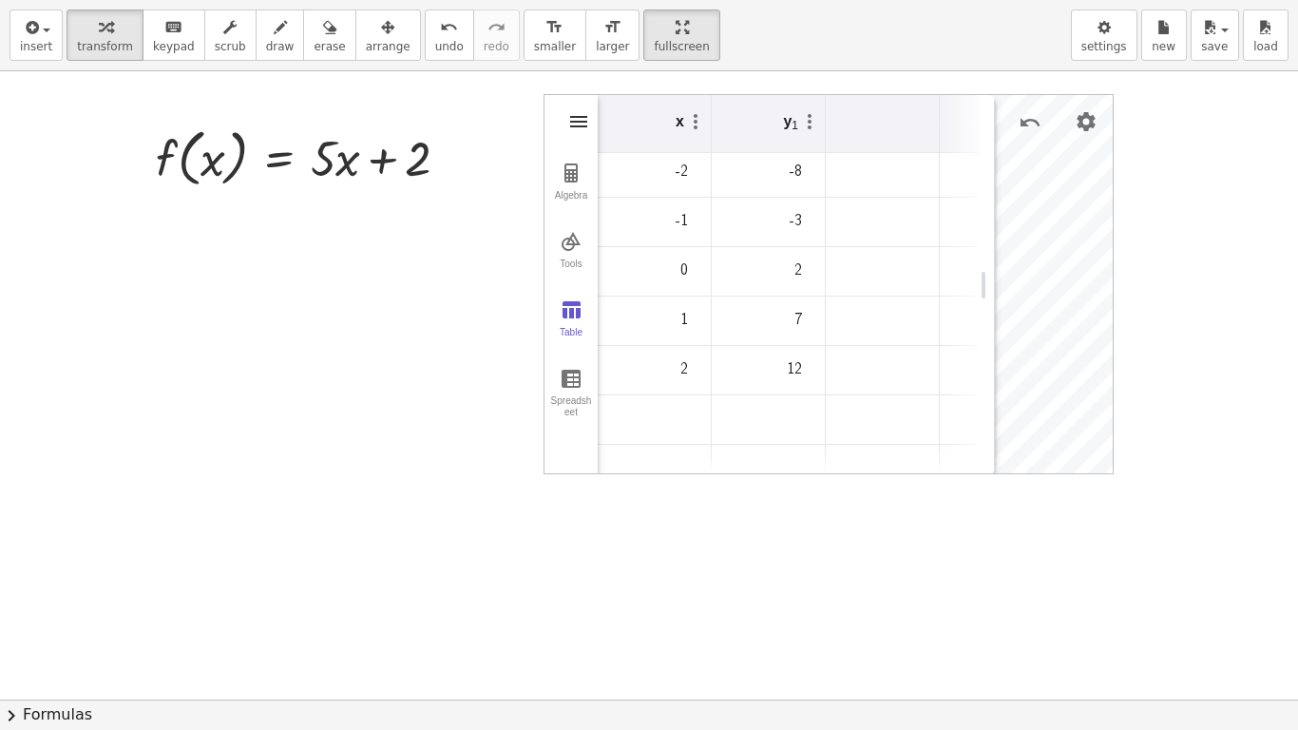
click at [568, 117] on img "Graphing Calculator" at bounding box center [578, 121] width 23 height 23
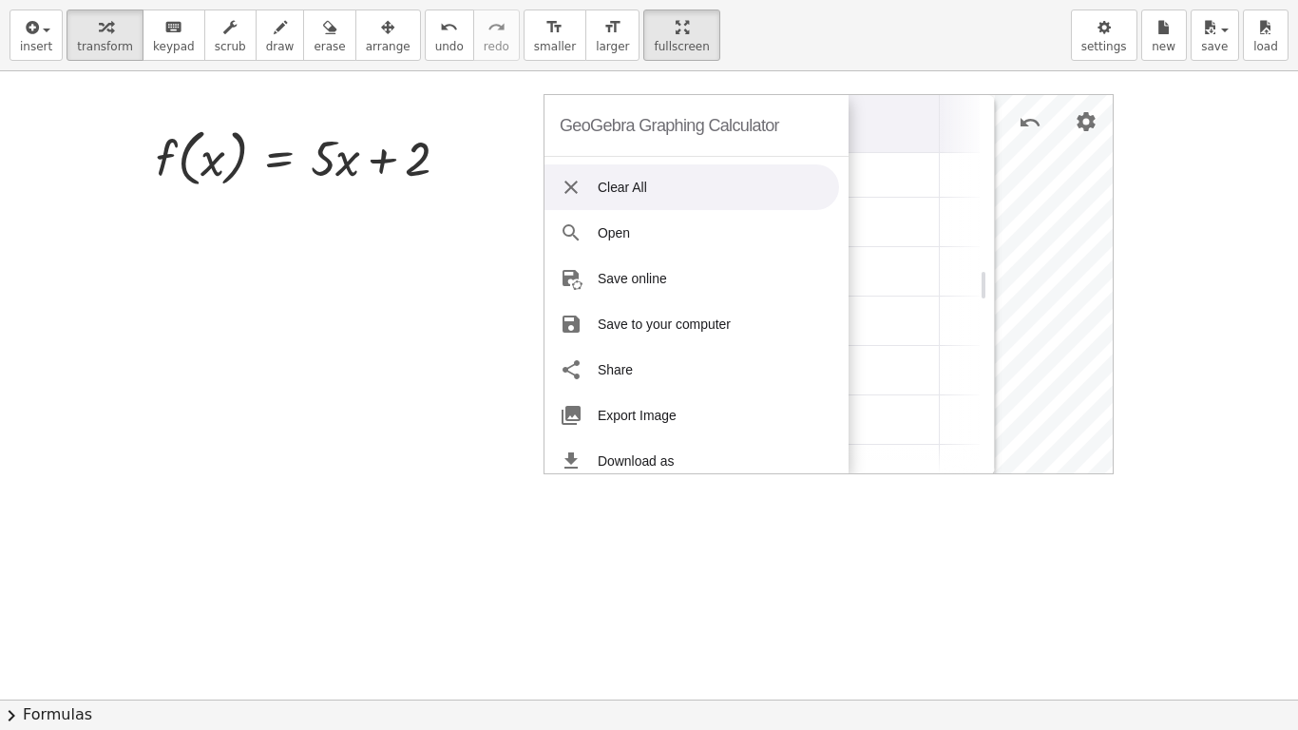
click at [571, 195] on img "Graphing Calculator" at bounding box center [570, 187] width 23 height 23
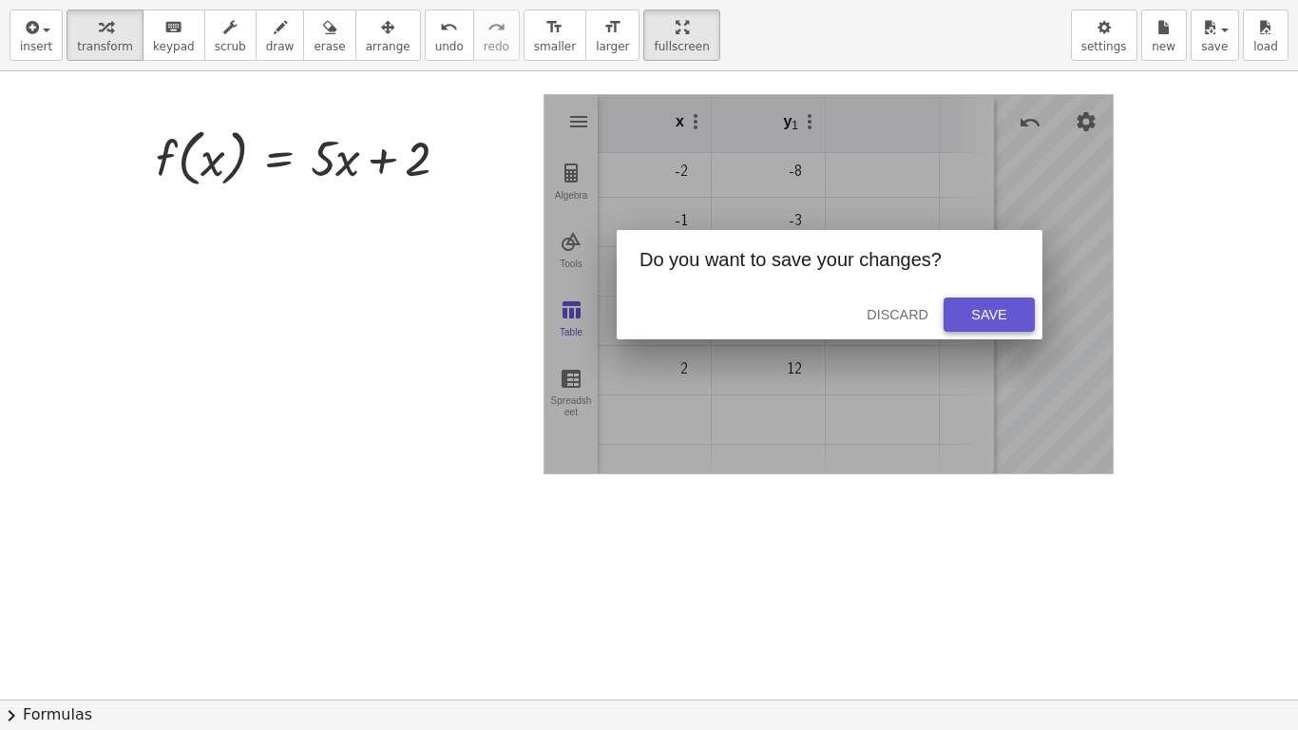
click at [954, 318] on button "Save" at bounding box center [988, 314] width 91 height 34
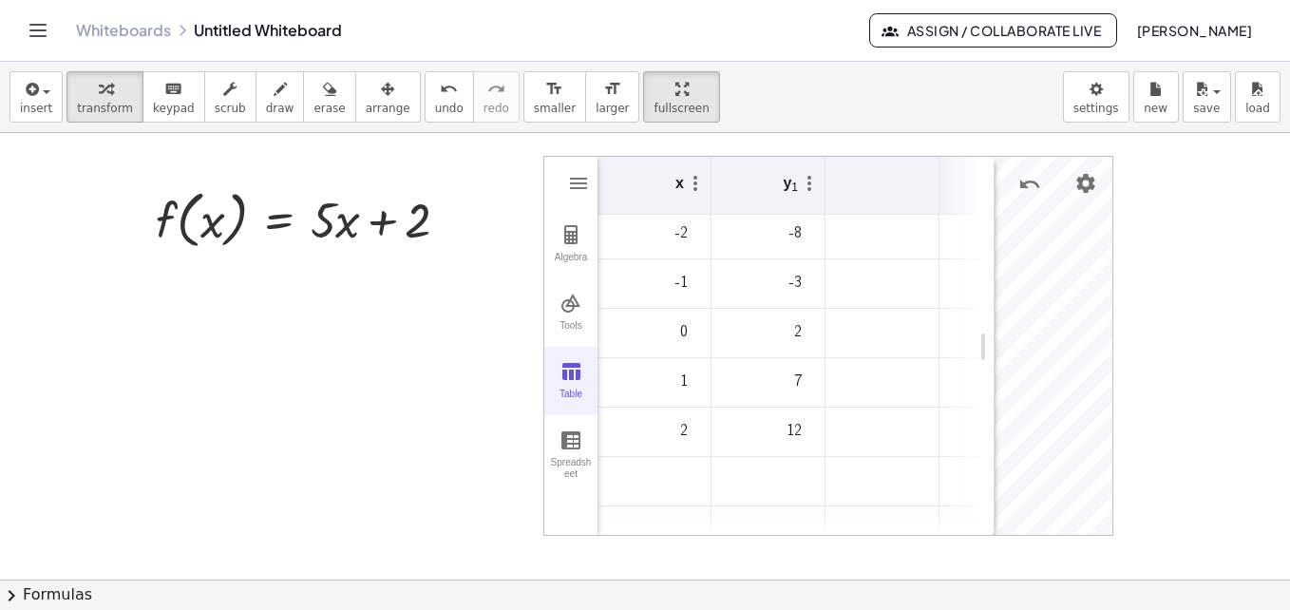
click at [568, 381] on img "Graphing Calculator" at bounding box center [570, 371] width 23 height 23
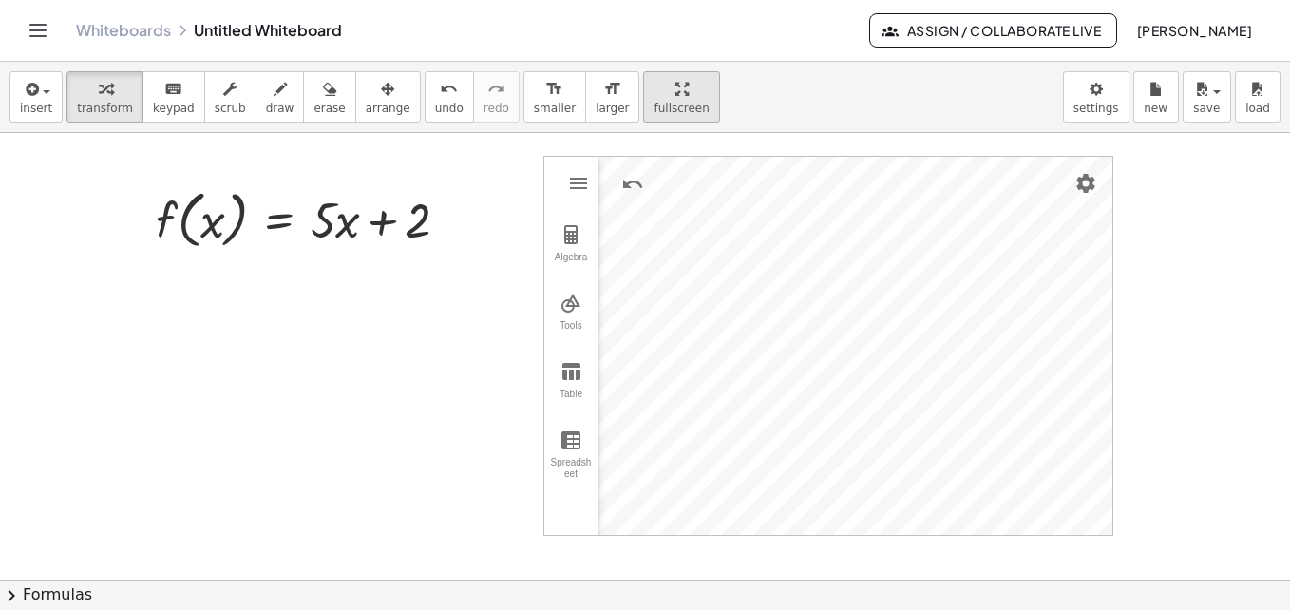
click at [675, 90] on icon "button" at bounding box center [681, 89] width 13 height 23
click at [634, 161] on div "insert select one: Math Expression Function Text Youtube Video Graphing Geometr…" at bounding box center [645, 336] width 1290 height 548
